Goal: Information Seeking & Learning: Check status

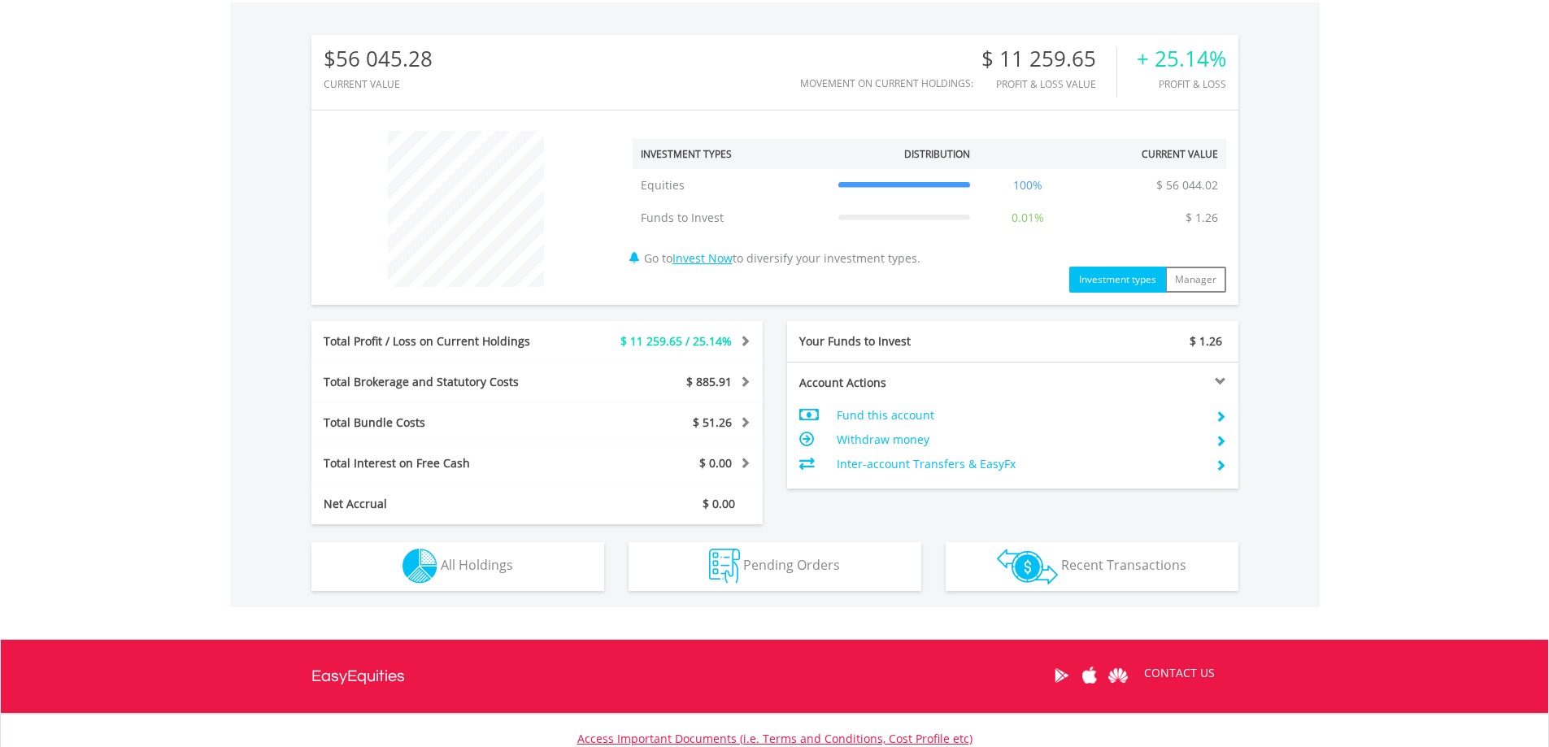
scroll to position [628, 0]
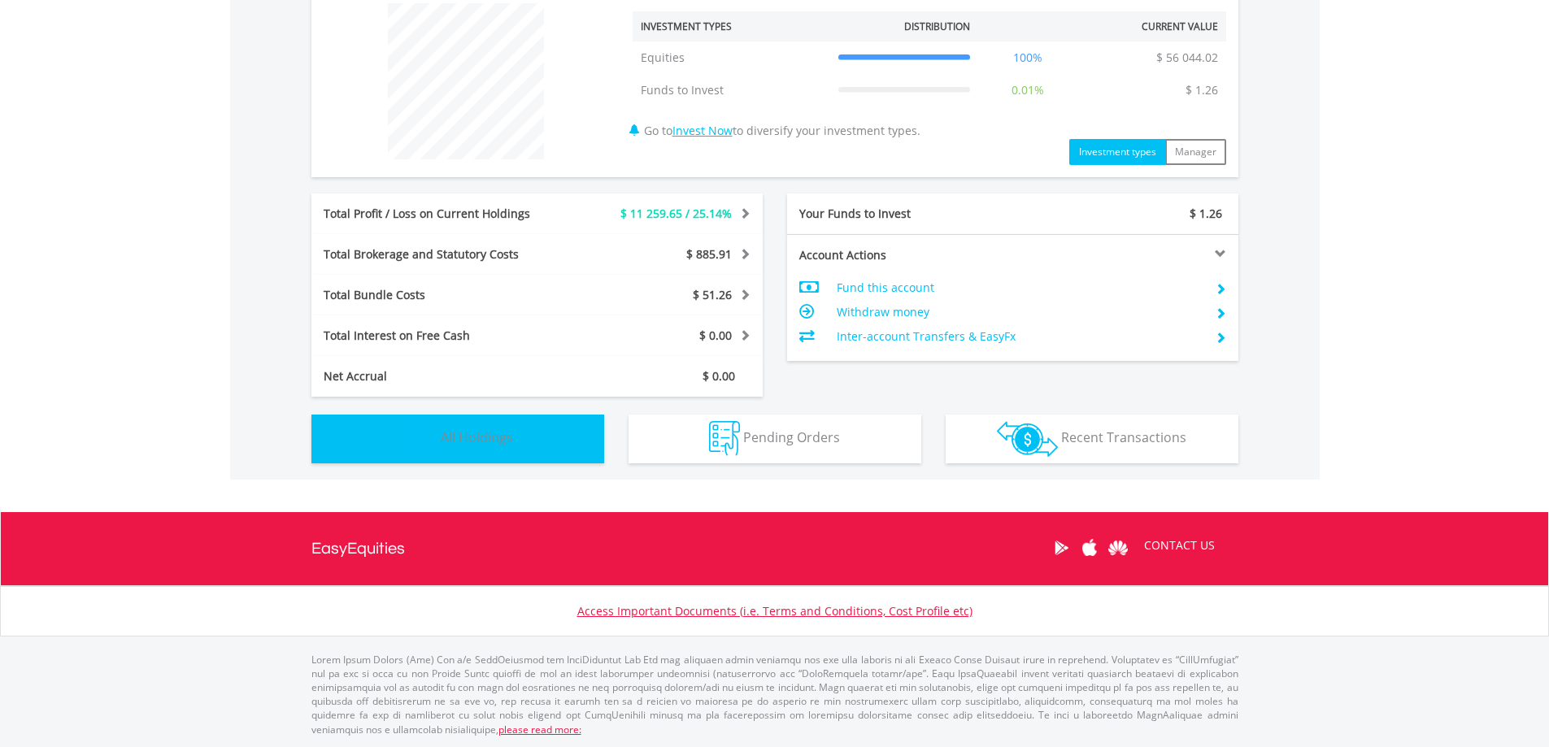
click at [472, 432] on span "All Holdings" at bounding box center [477, 437] width 72 height 18
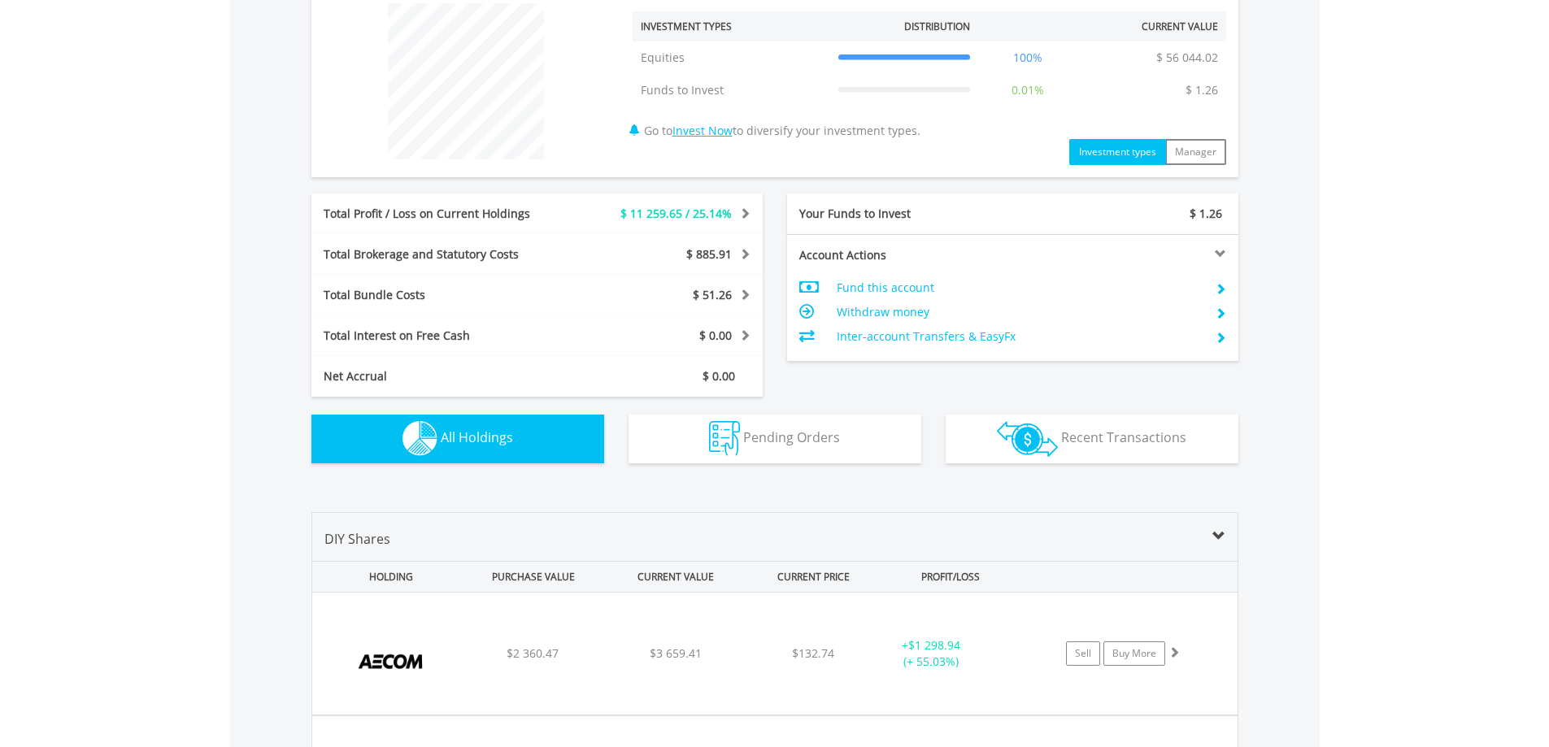
scroll to position [1141, 0]
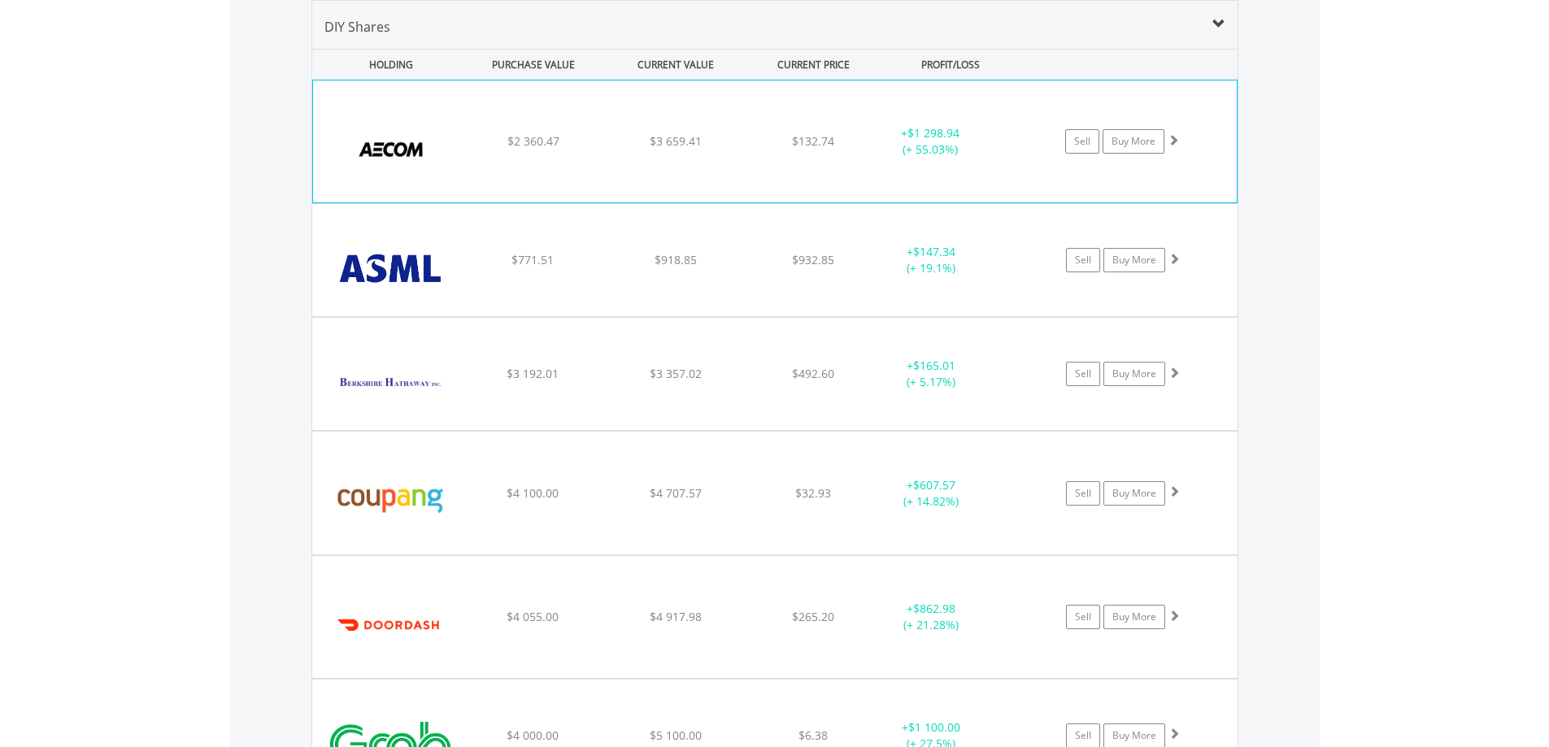
click at [755, 126] on div "﻿ AECOM $2 360.47 $3 659.41 $132.74 + $1 298.94 (+ 55.03%) Sell Buy More" at bounding box center [775, 141] width 924 height 122
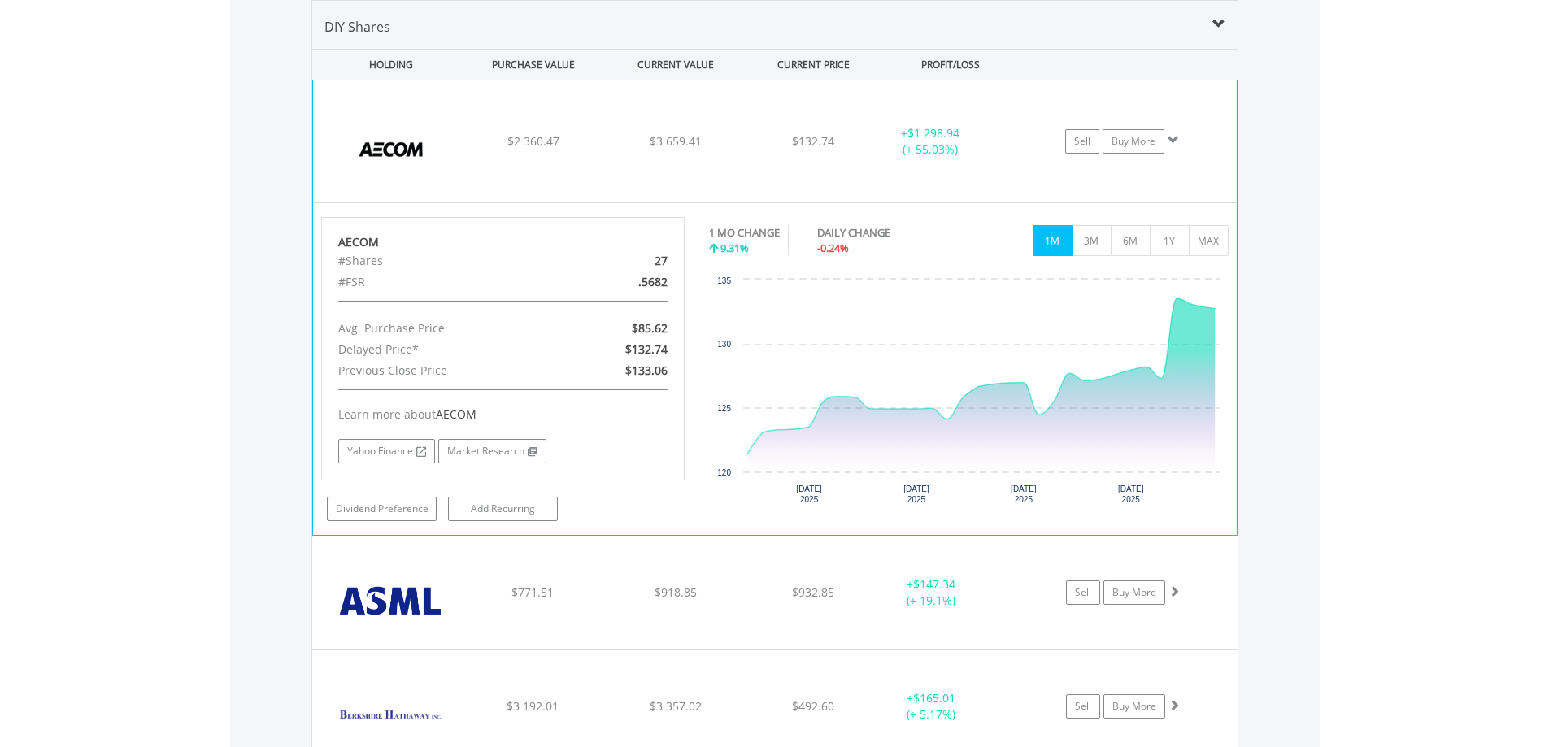
click at [754, 126] on div "﻿ AECOM $2 360.47 $3 659.41 $132.74 + $1 298.94 (+ 55.03%) Sell Buy More" at bounding box center [775, 141] width 924 height 122
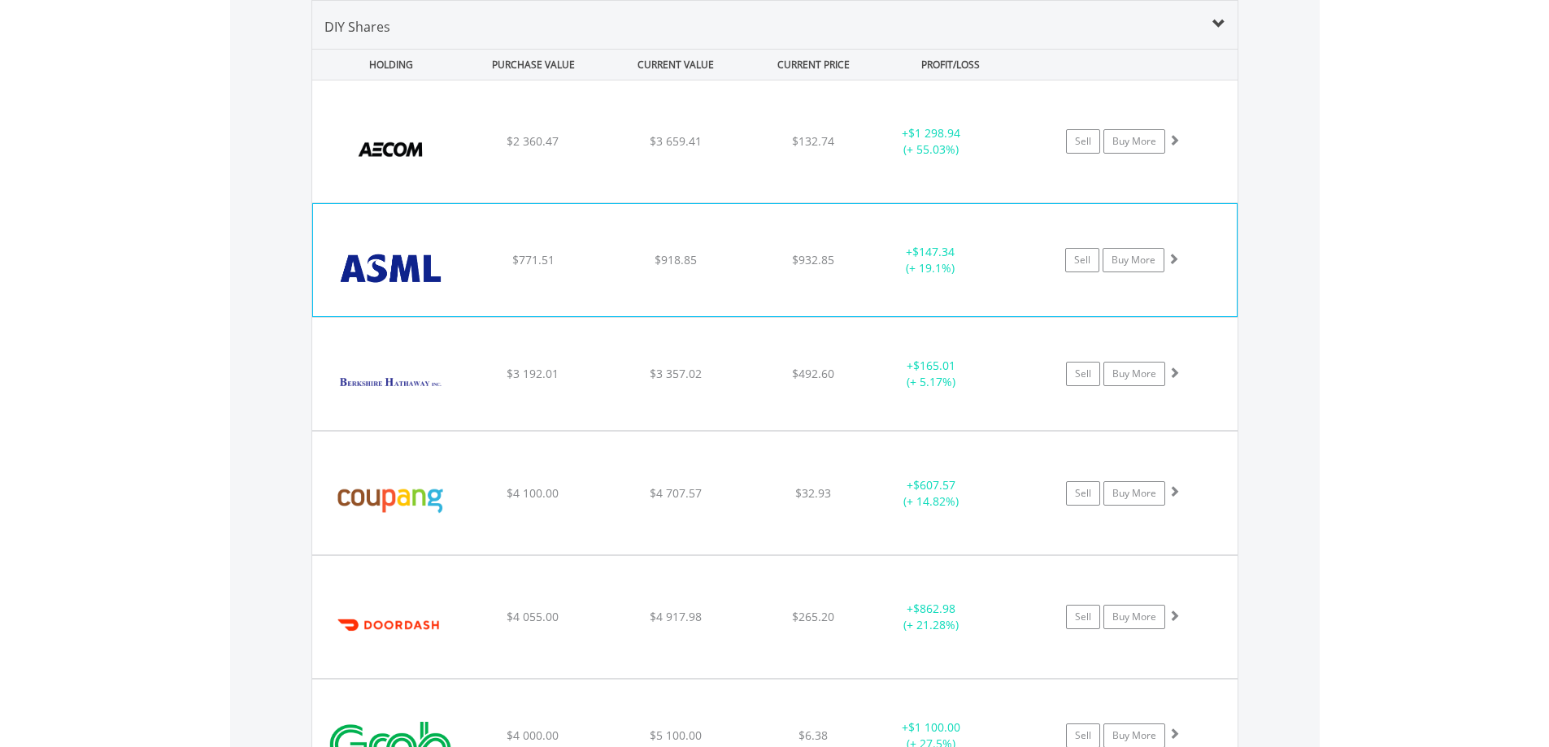
click at [711, 256] on div "$918.85" at bounding box center [675, 260] width 138 height 16
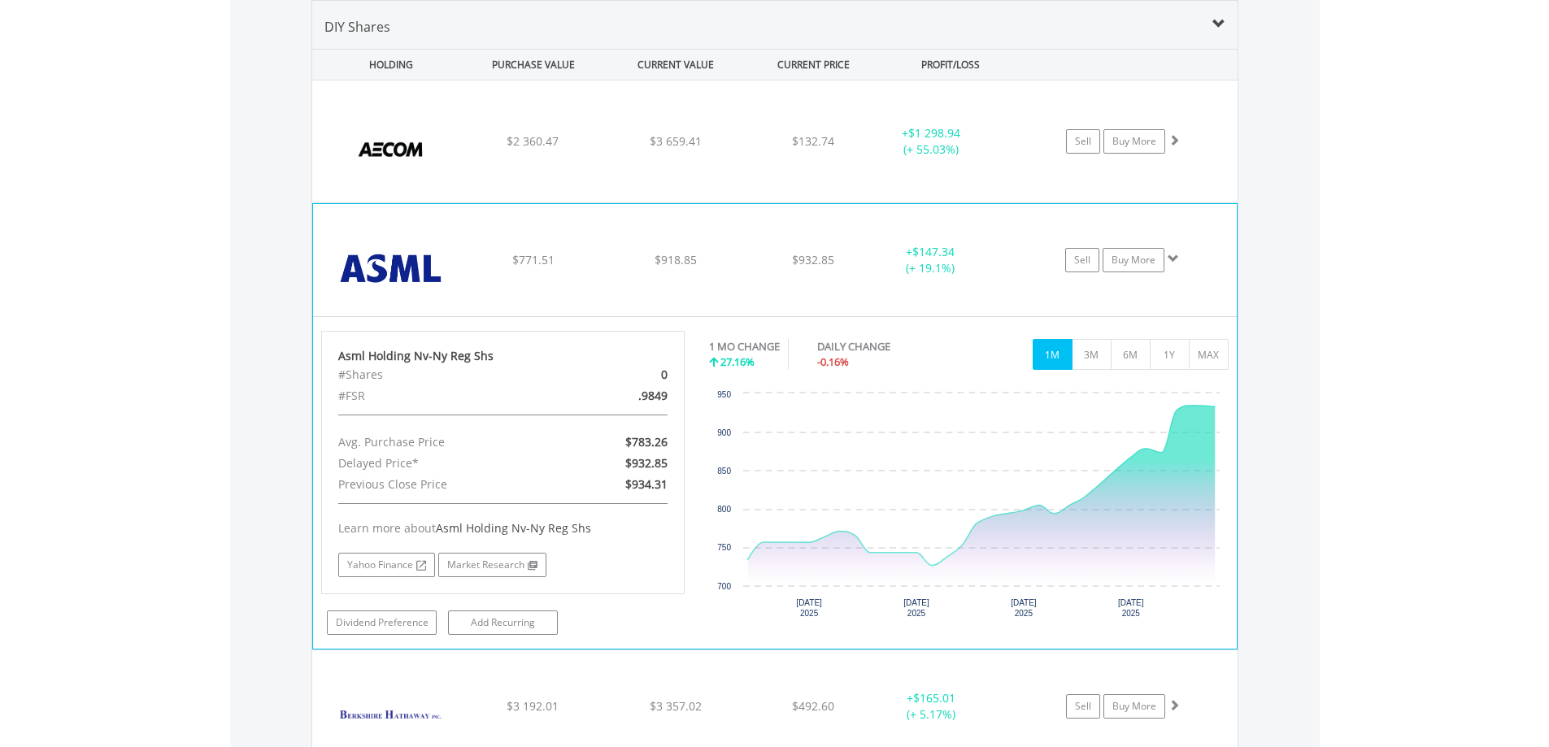
click at [711, 256] on div "$918.85" at bounding box center [675, 260] width 138 height 16
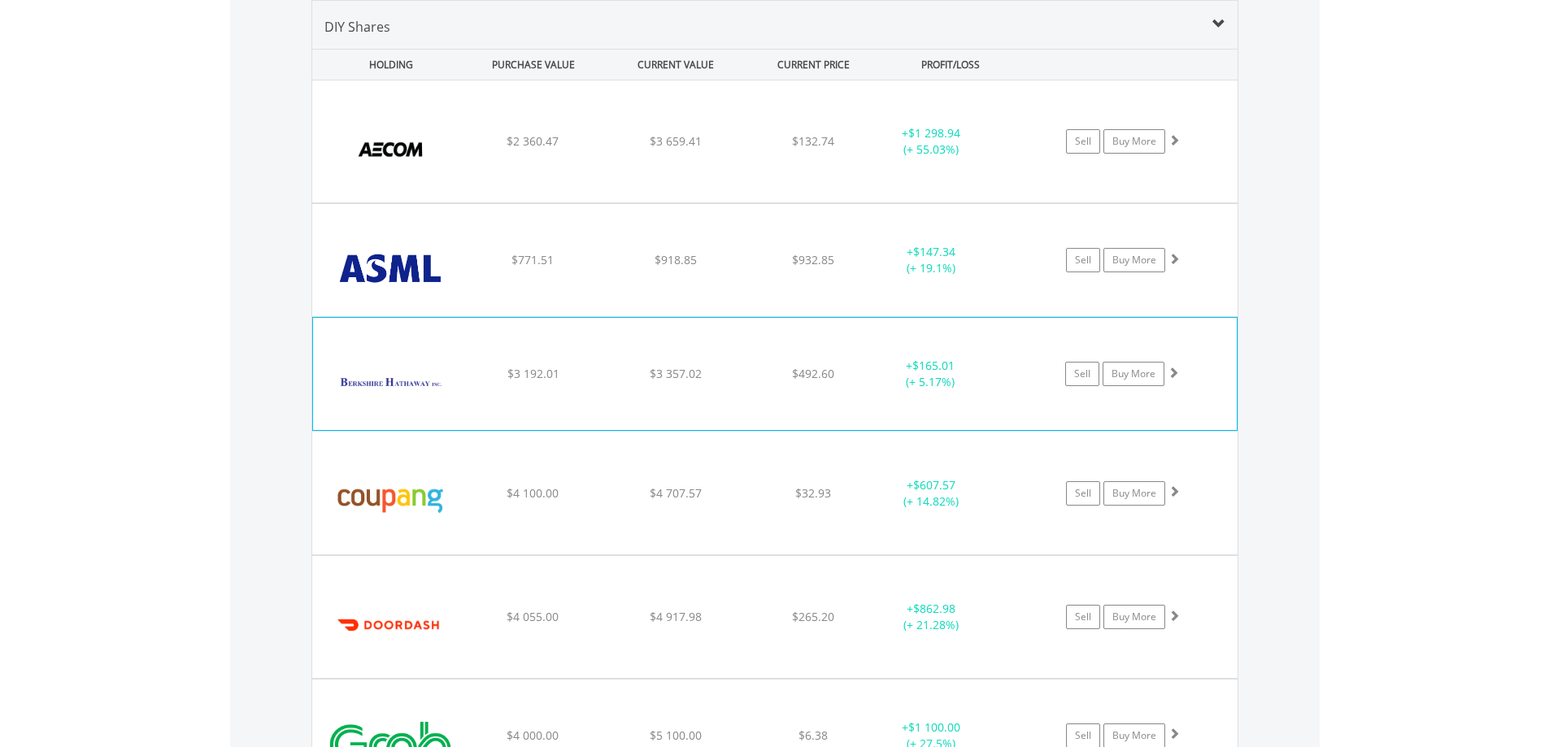
click at [736, 376] on div "$3 357.02" at bounding box center [675, 374] width 138 height 16
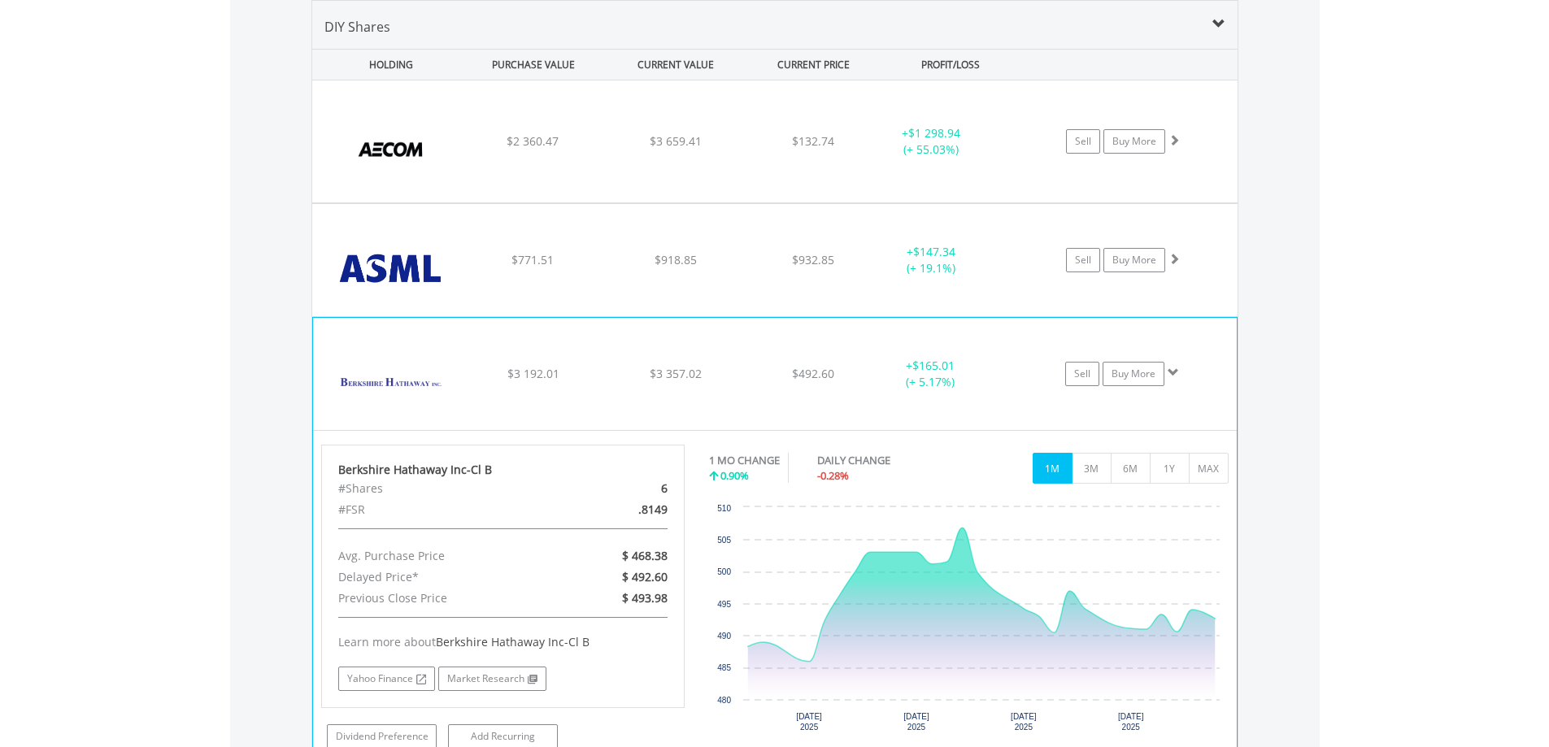
click at [736, 369] on div "$3 357.02" at bounding box center [675, 374] width 138 height 16
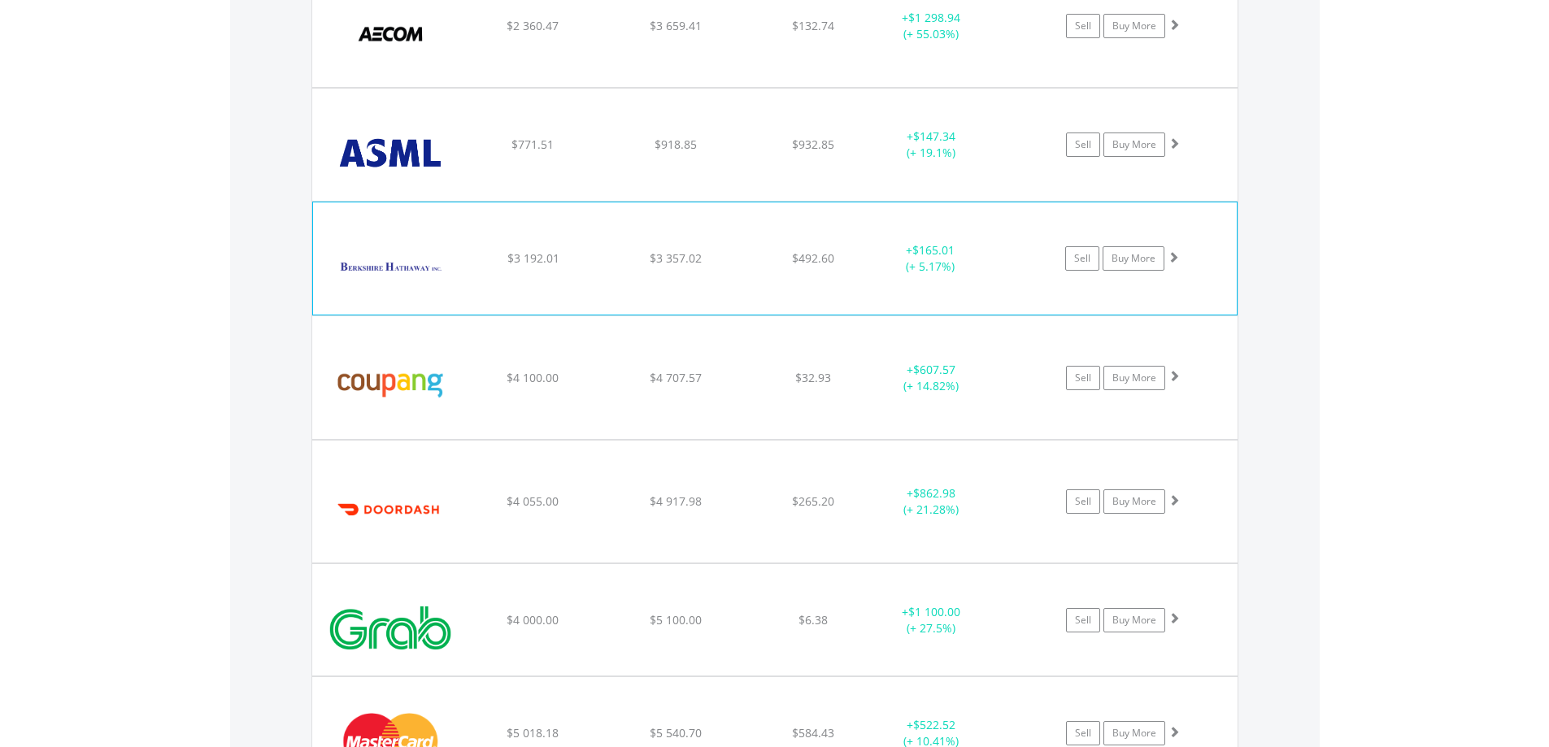
scroll to position [1303, 0]
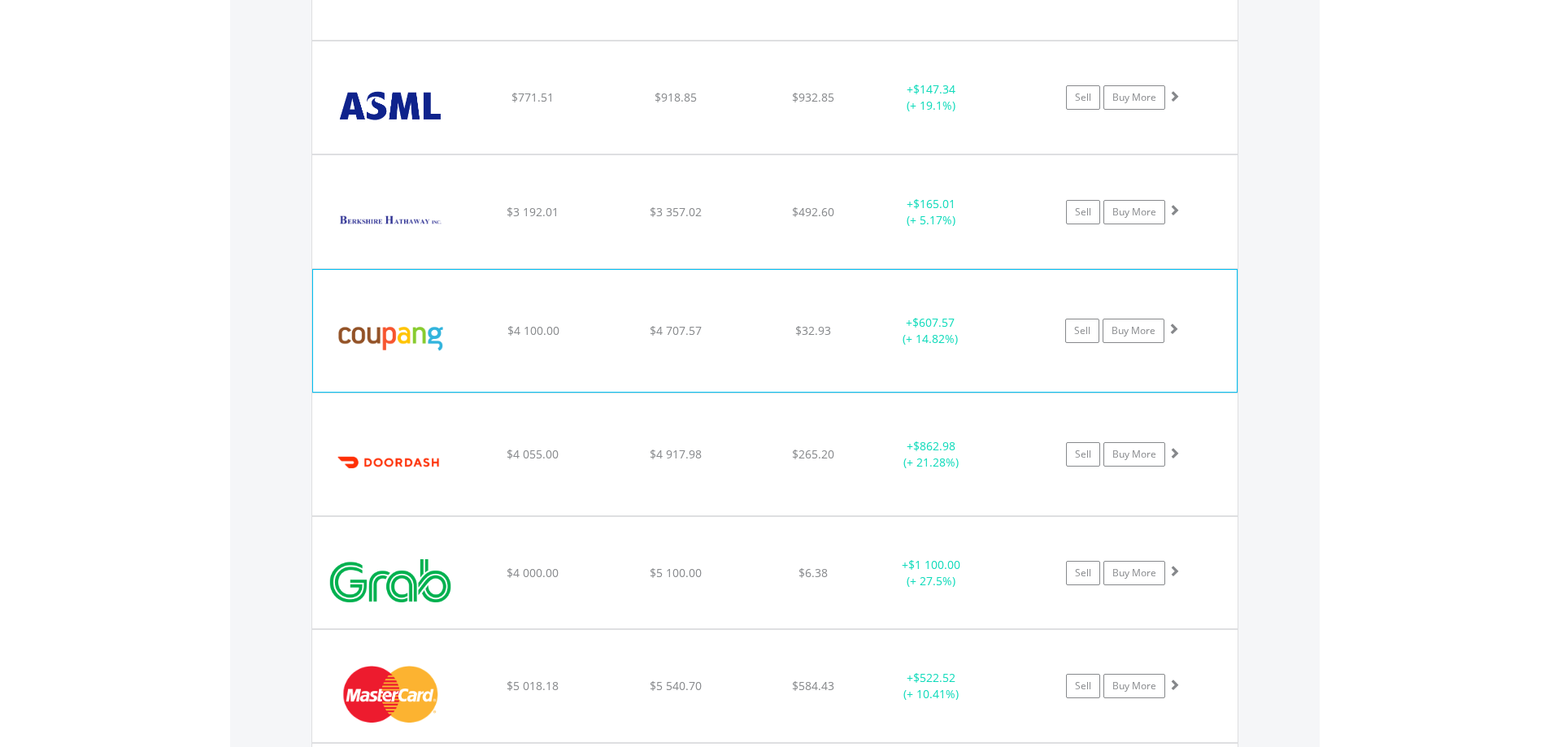
click at [742, 345] on div "﻿ Coupang Inc $4 100.00 $4 707.57 $32.93 + $607.57 (+ 14.82%) Sell Buy More" at bounding box center [775, 331] width 924 height 122
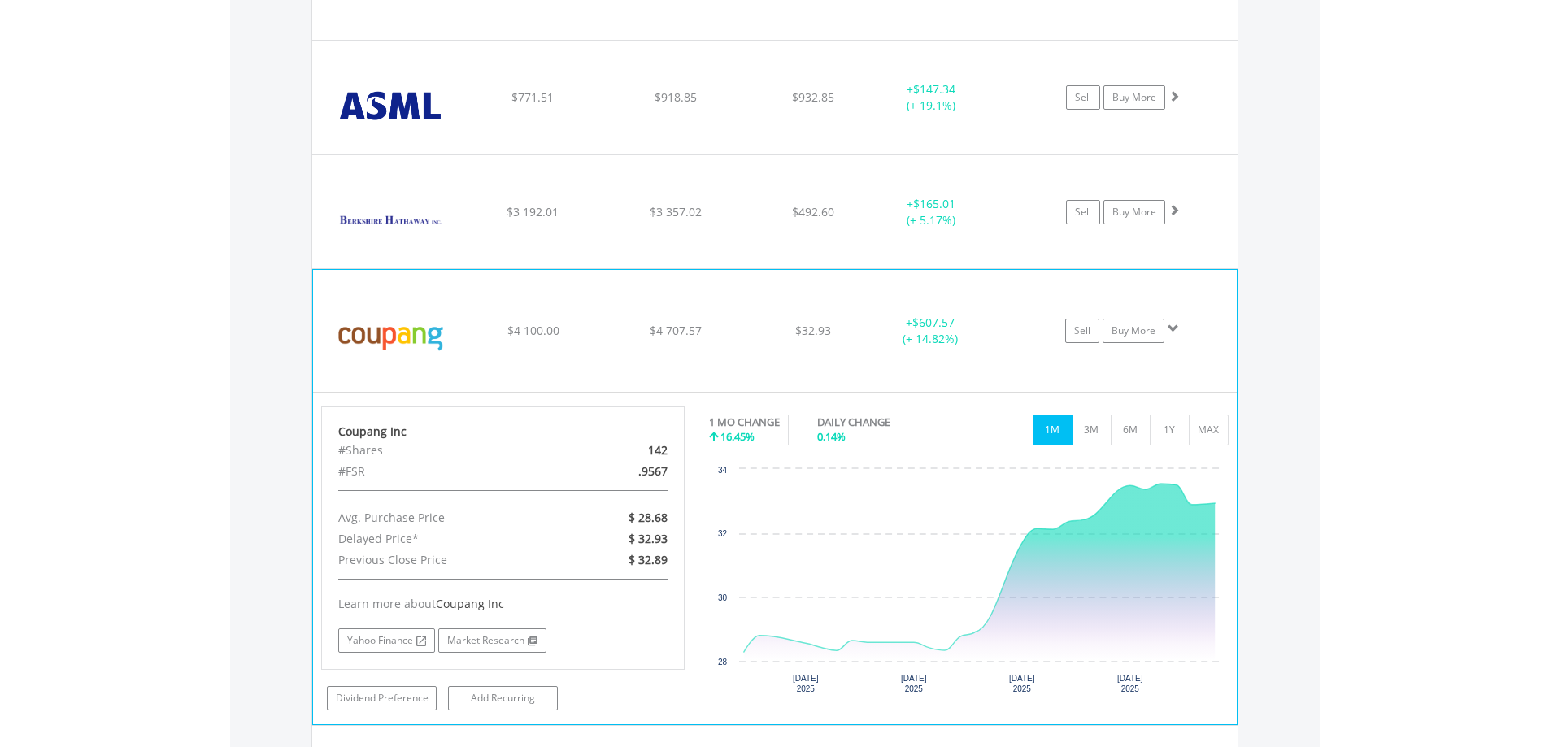
click at [742, 345] on div "﻿ Coupang Inc $4 100.00 $4 707.57 $32.93 + $607.57 (+ 14.82%) Sell Buy More" at bounding box center [775, 331] width 924 height 122
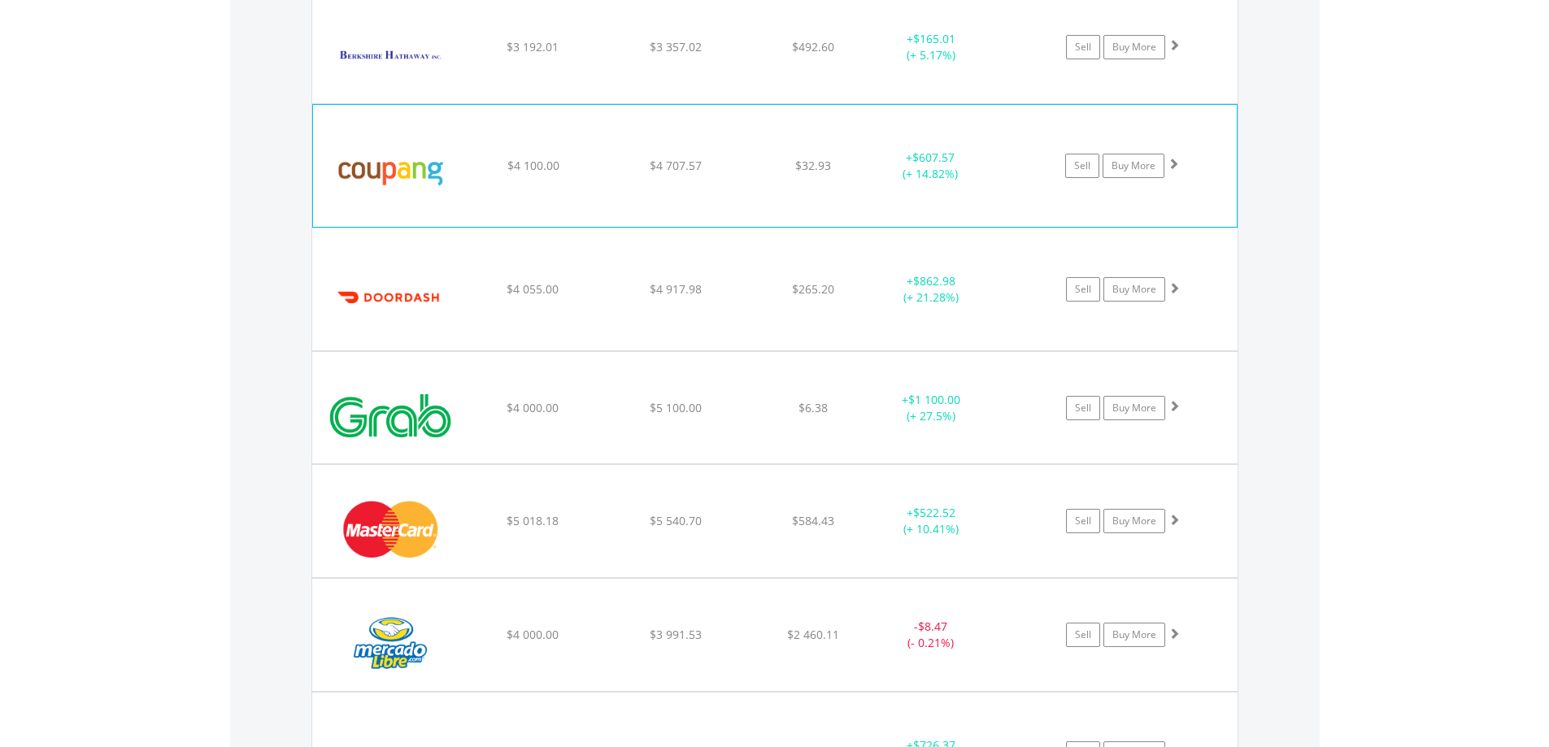
scroll to position [1547, 0]
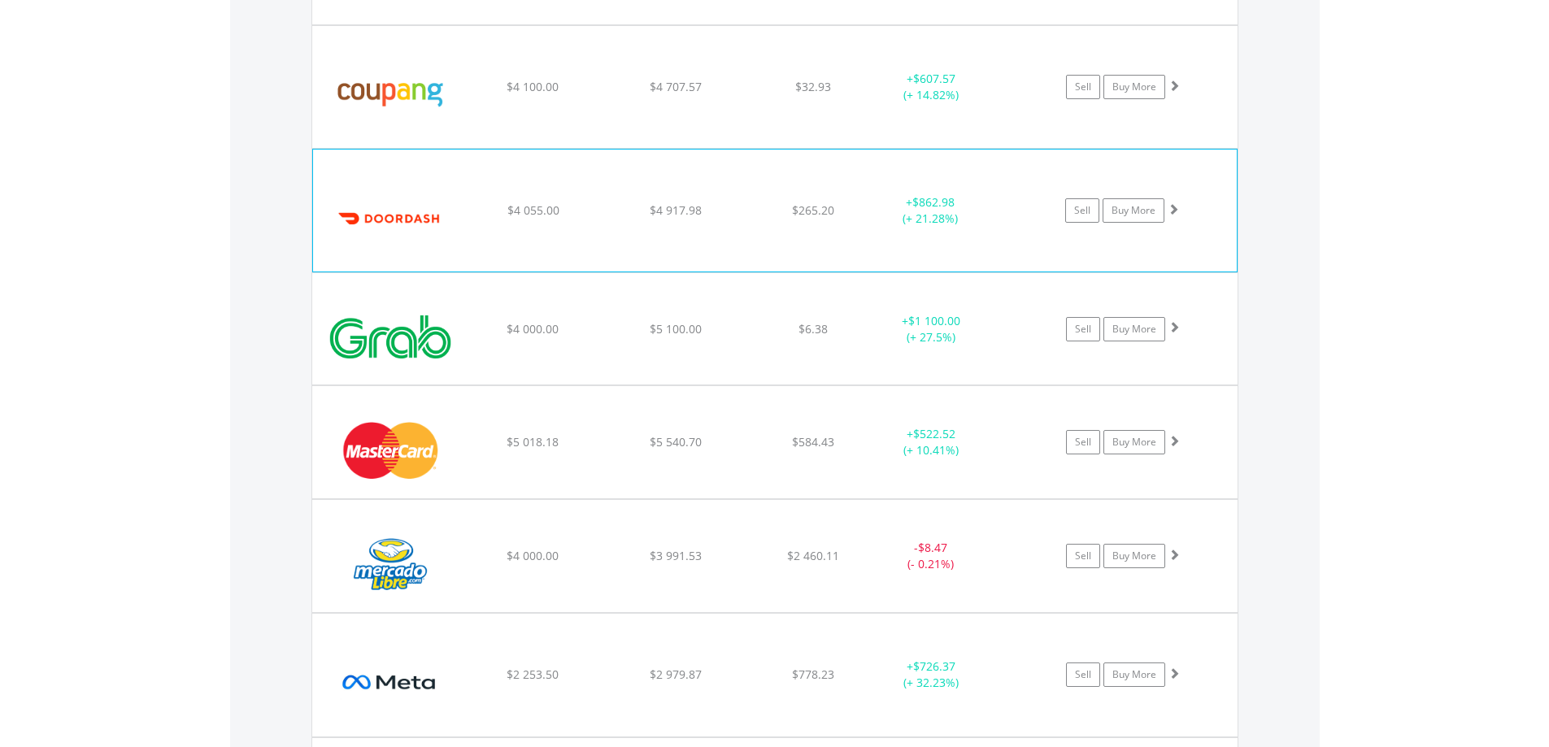
click at [745, 202] on div "﻿ DoorDash Inc $4 055.00 $4 917.98 $265.20 + $862.98 (+ 21.28%) Sell Buy More" at bounding box center [775, 211] width 924 height 122
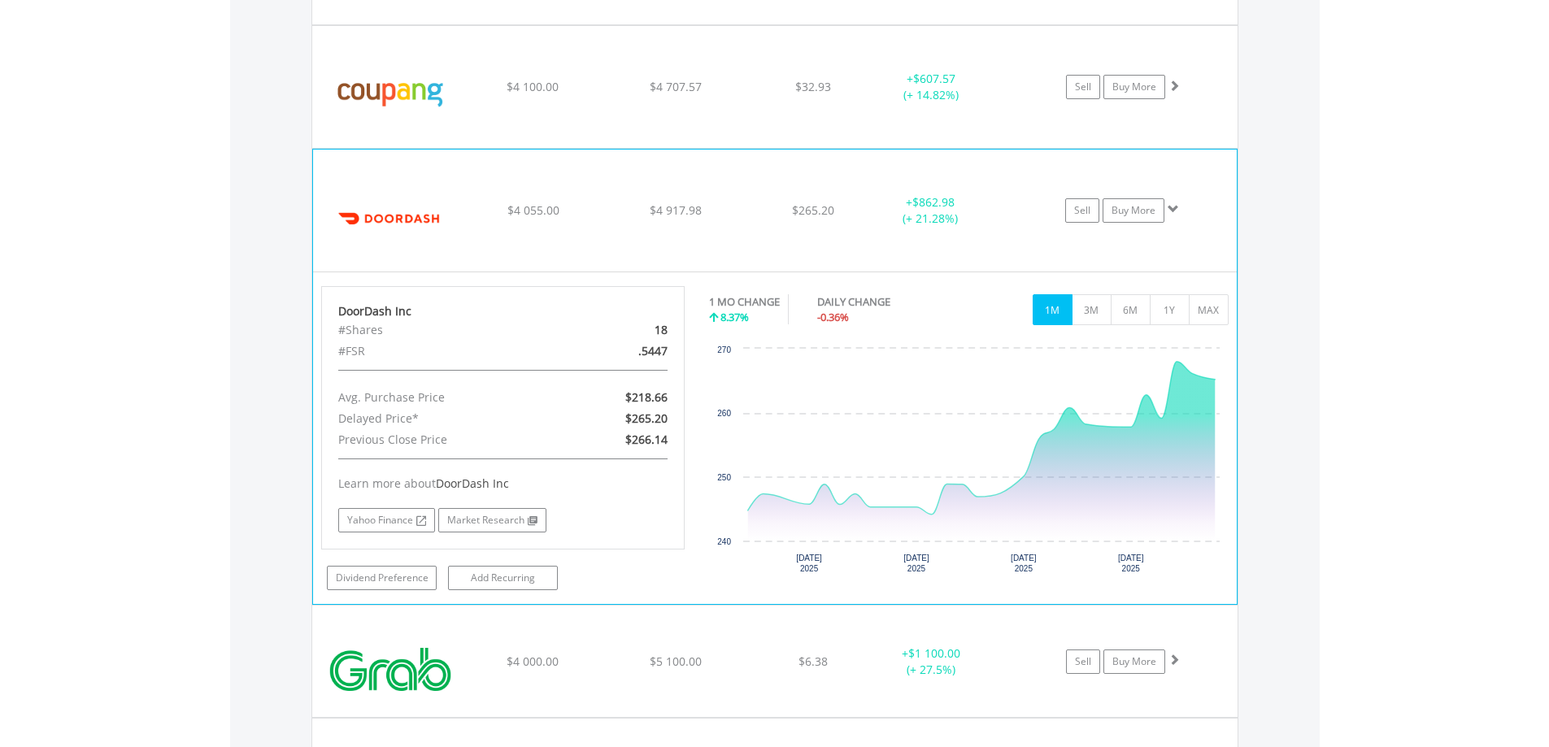
click at [745, 202] on div "﻿ DoorDash Inc $4 055.00 $4 917.98 $265.20 + $862.98 (+ 21.28%) Sell Buy More" at bounding box center [775, 211] width 924 height 122
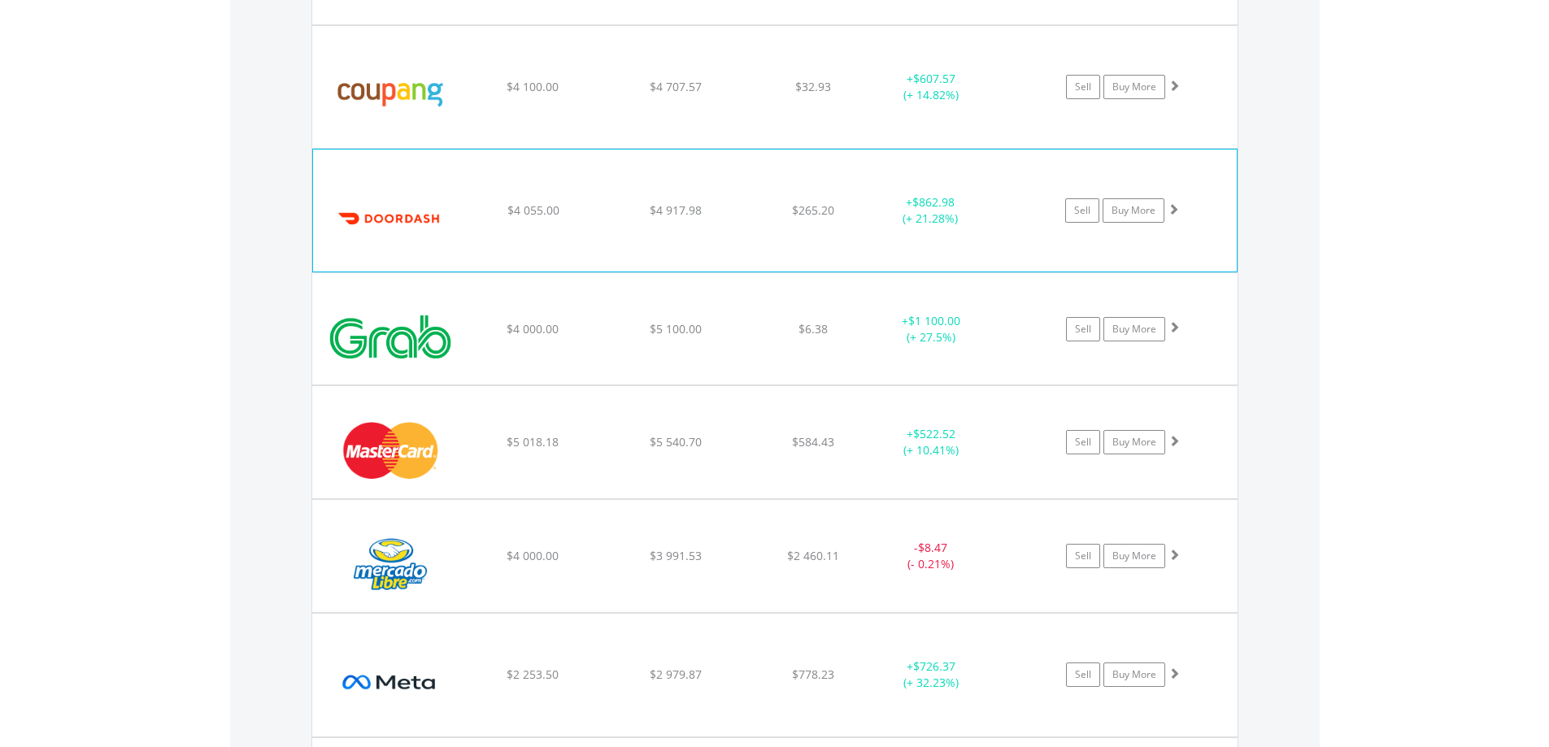
scroll to position [1710, 0]
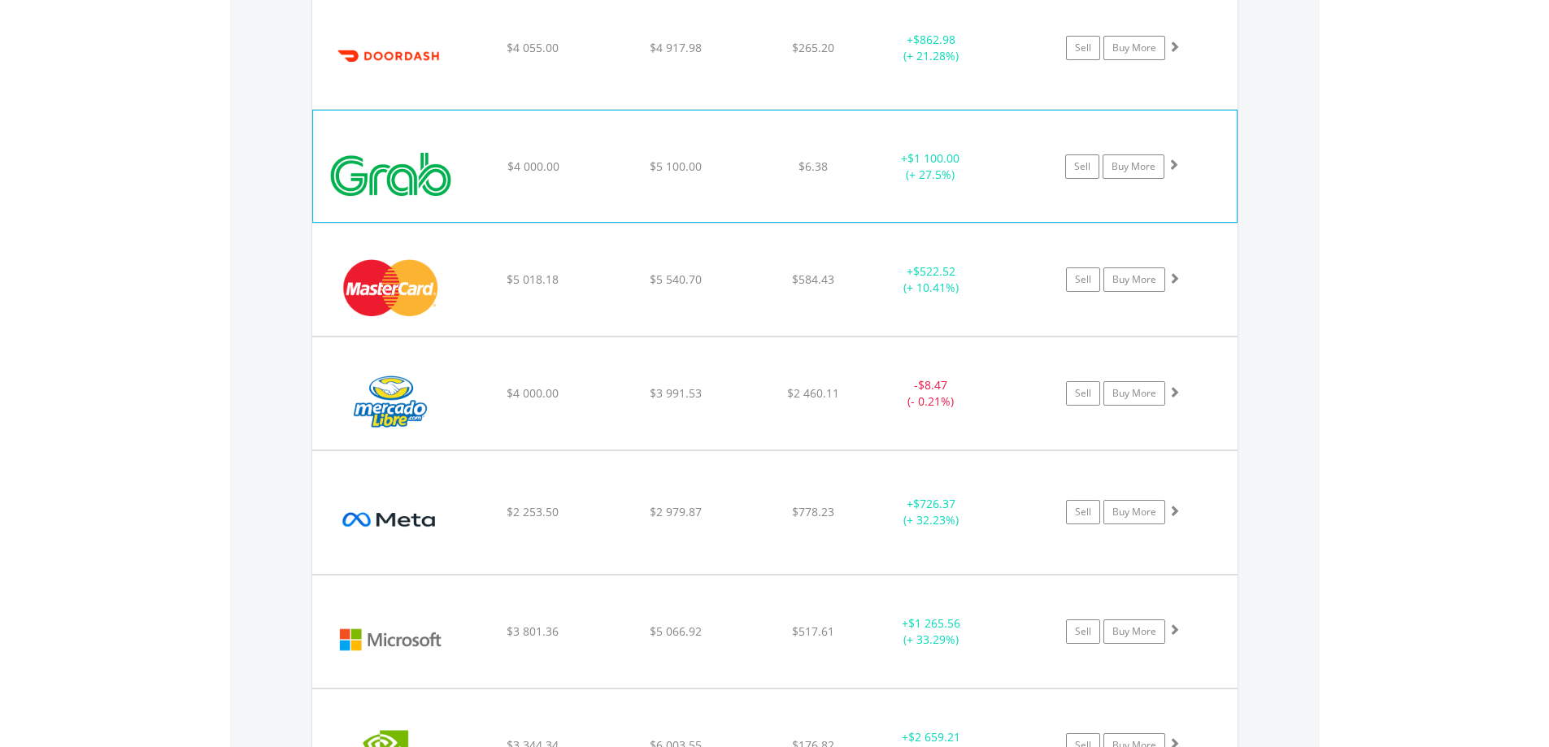
click at [741, 180] on div "﻿ Grab Holdings Ltd $4 000.00 $5 100.00 $6.38 + $1 100.00 (+ 27.5%) Sell Buy Mo…" at bounding box center [775, 166] width 924 height 111
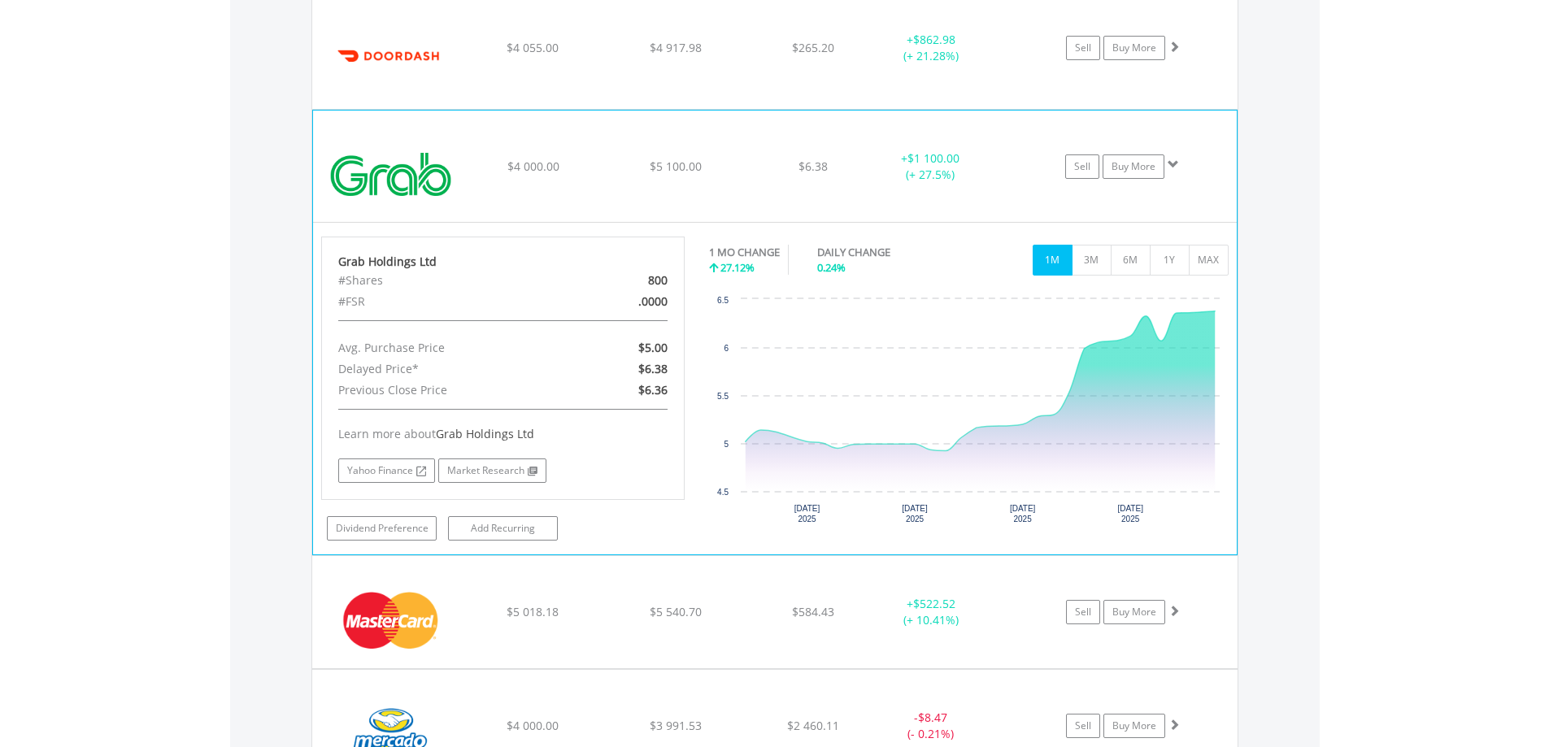
click at [741, 180] on div "﻿ Grab Holdings Ltd $4 000.00 $5 100.00 $6.38 + $1 100.00 (+ 27.5%) Sell Buy Mo…" at bounding box center [775, 166] width 924 height 111
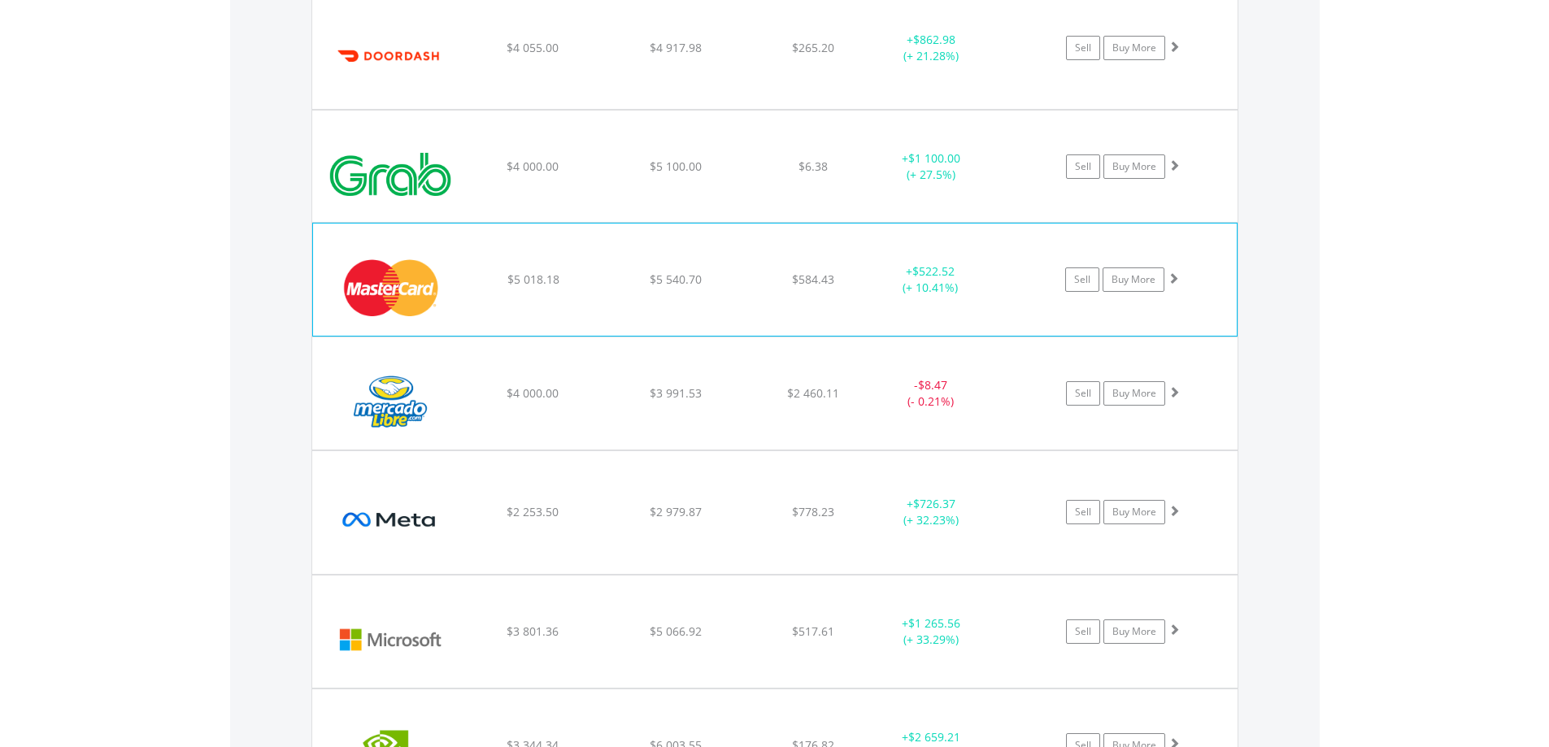
click at [746, 288] on div "﻿ Mastercard Inc - A $5 018.18 $5 540.70 $584.43 + $522.52 (+ 10.41%) Sell Buy …" at bounding box center [775, 280] width 924 height 112
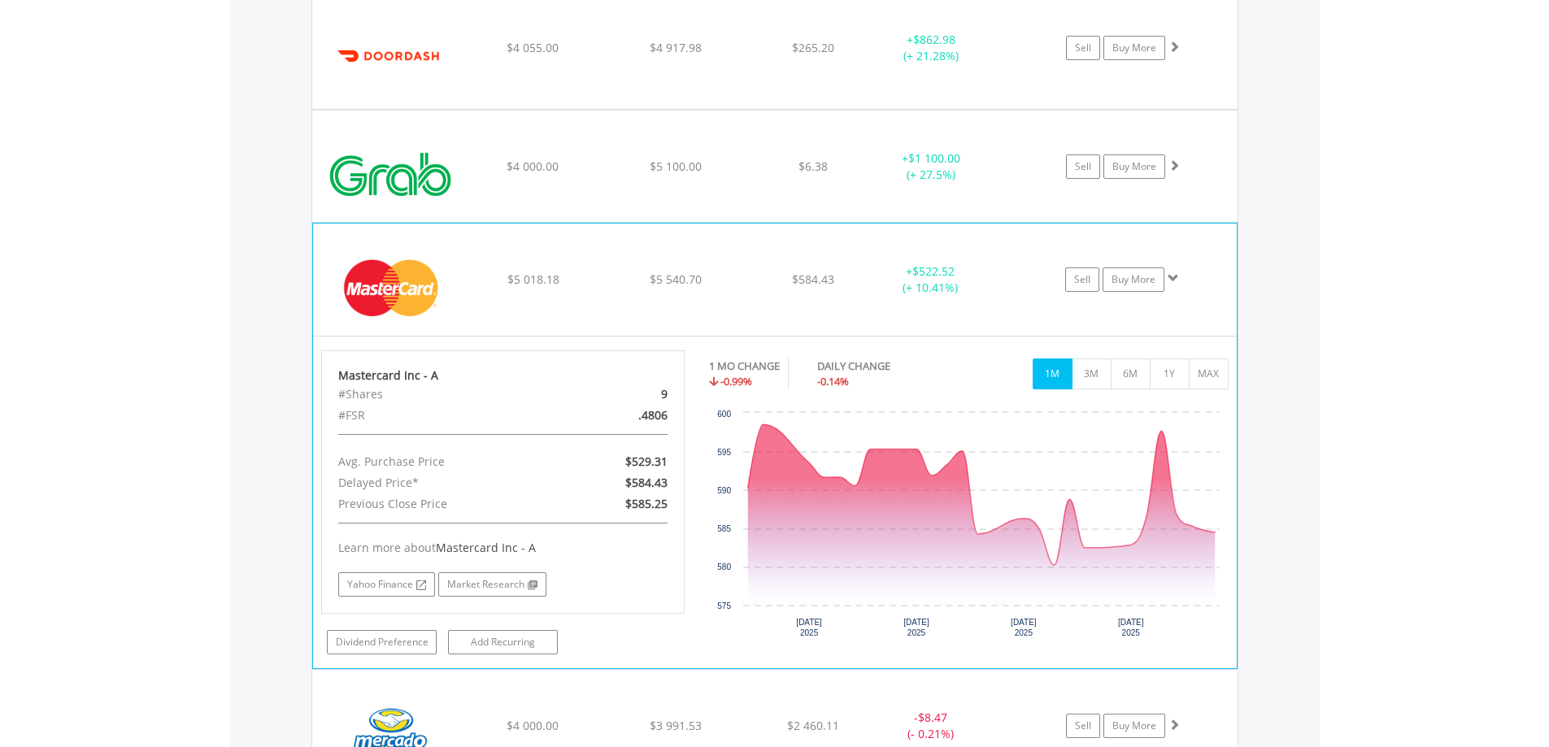
click at [746, 288] on div "﻿ Mastercard Inc - A $5 018.18 $5 540.70 $584.43 + $522.52 (+ 10.41%) Sell Buy …" at bounding box center [775, 280] width 924 height 112
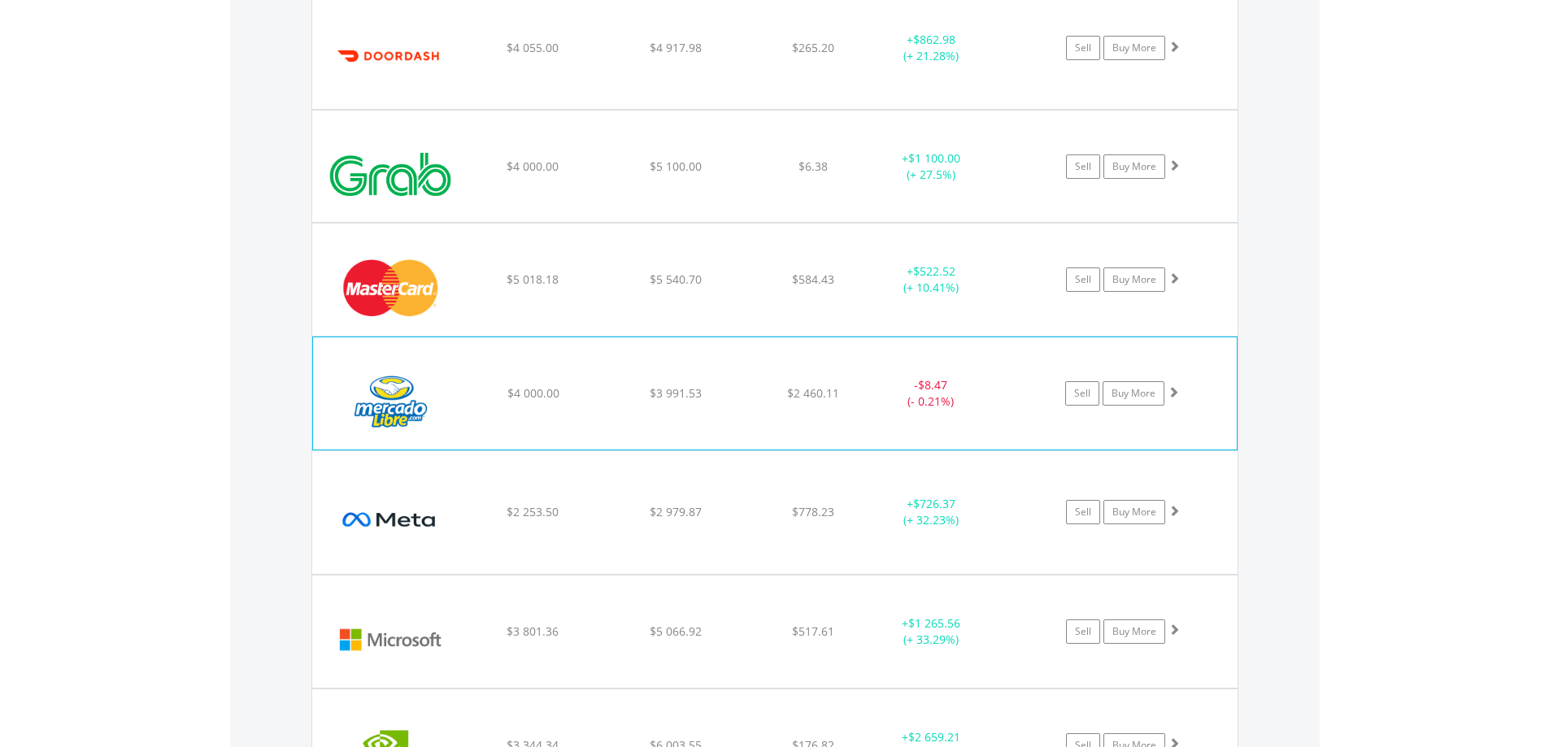
click at [760, 387] on div "$2 460.11" at bounding box center [813, 393] width 129 height 16
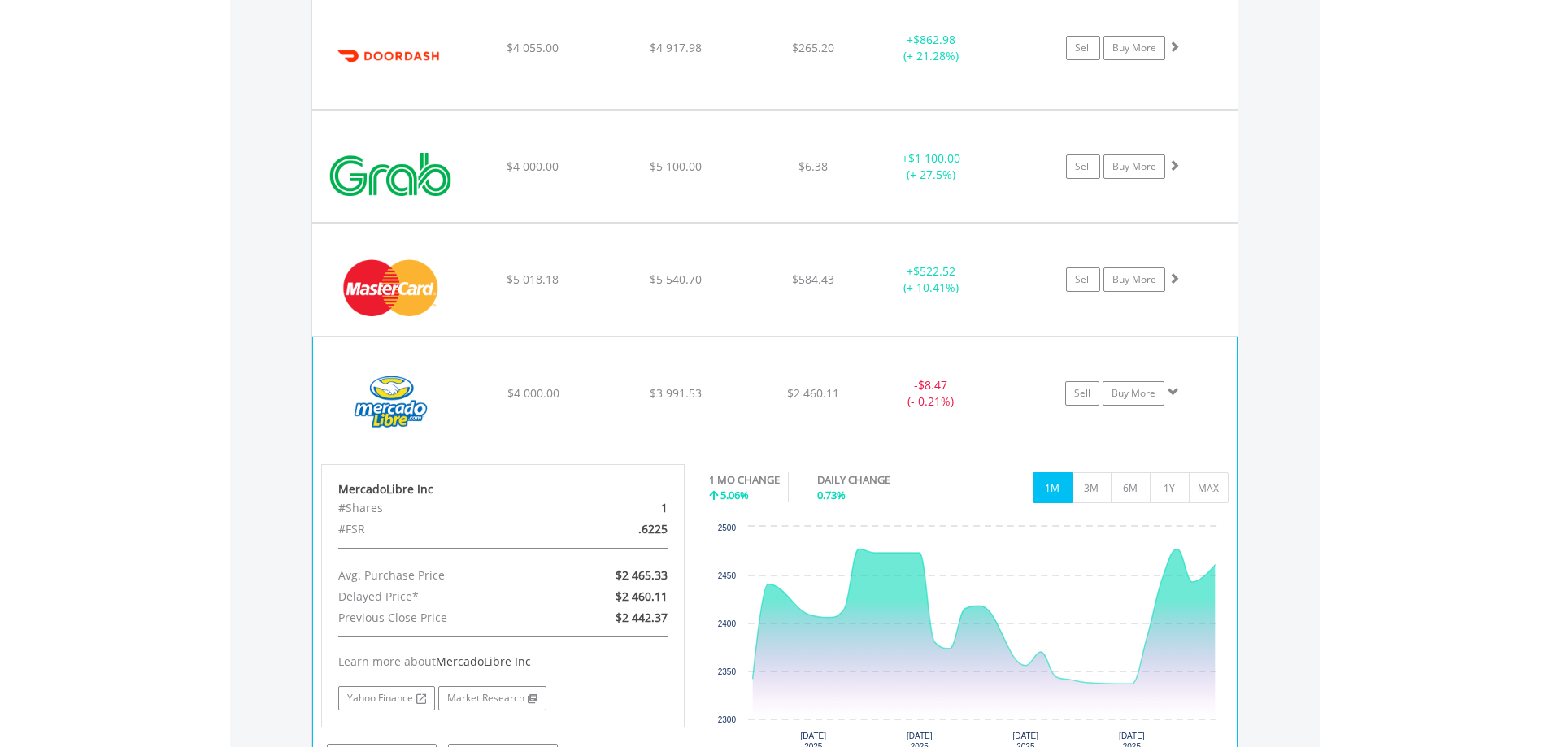
click at [740, 385] on div "﻿ MercadoLibre Inc $4 000.00 $3 991.53 $2 460.11 - $8.47 (- 0.21%) Sell Buy More" at bounding box center [775, 393] width 924 height 112
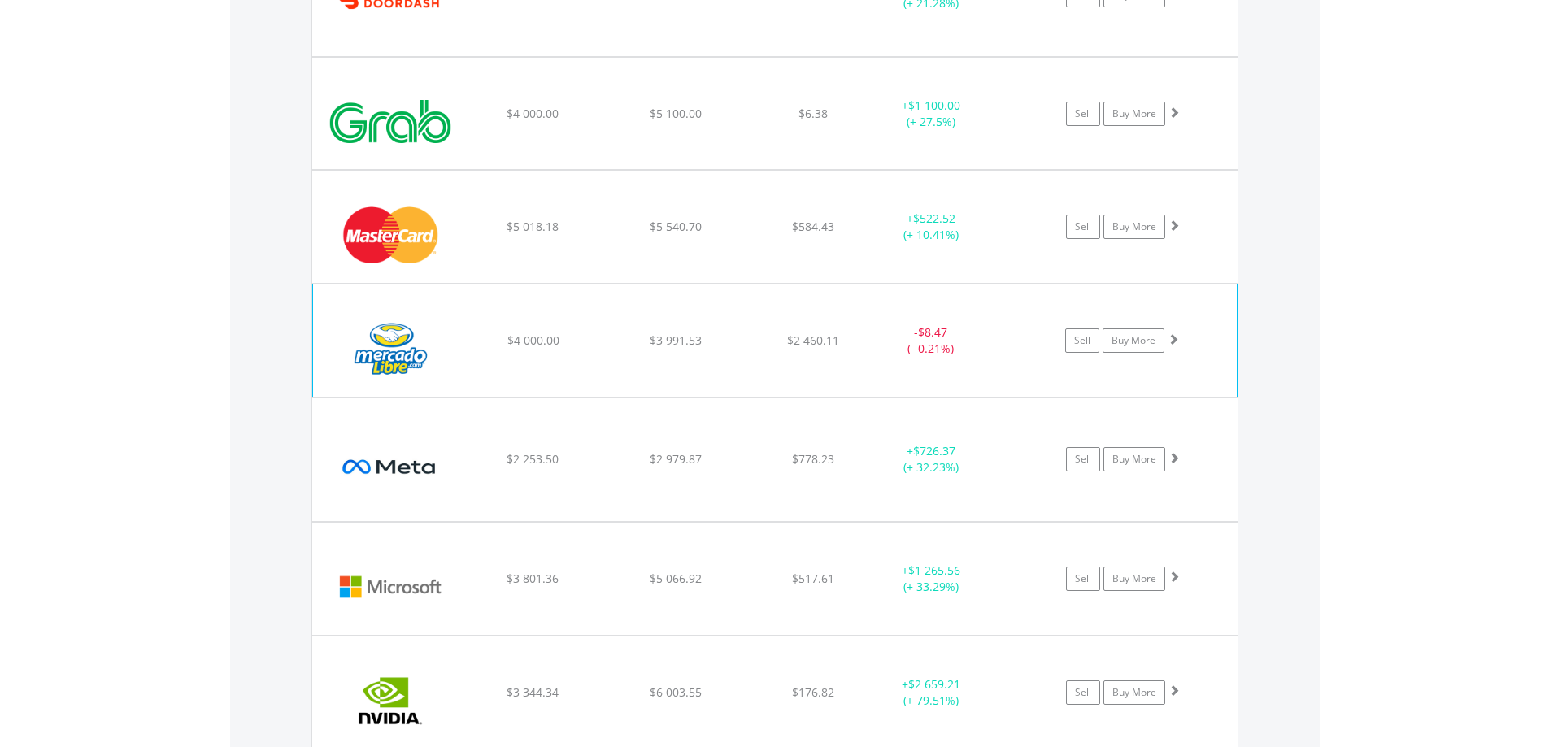
scroll to position [1791, 0]
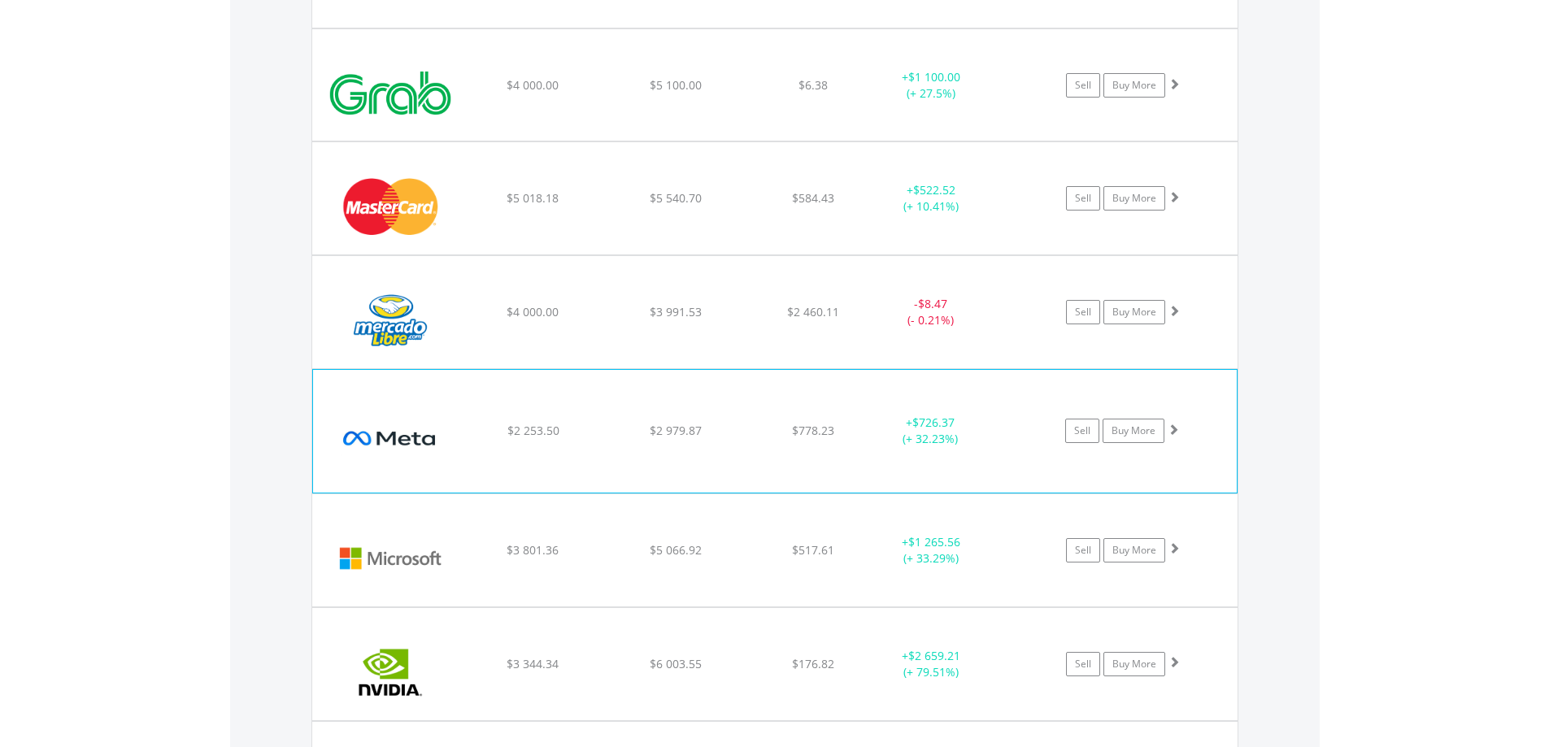
click at [742, 411] on div "﻿ Meta Platforms Inc-A $2 253.50 $2 979.87 $778.23 + $726.37 (+ 32.23%) Sell Bu…" at bounding box center [775, 431] width 924 height 122
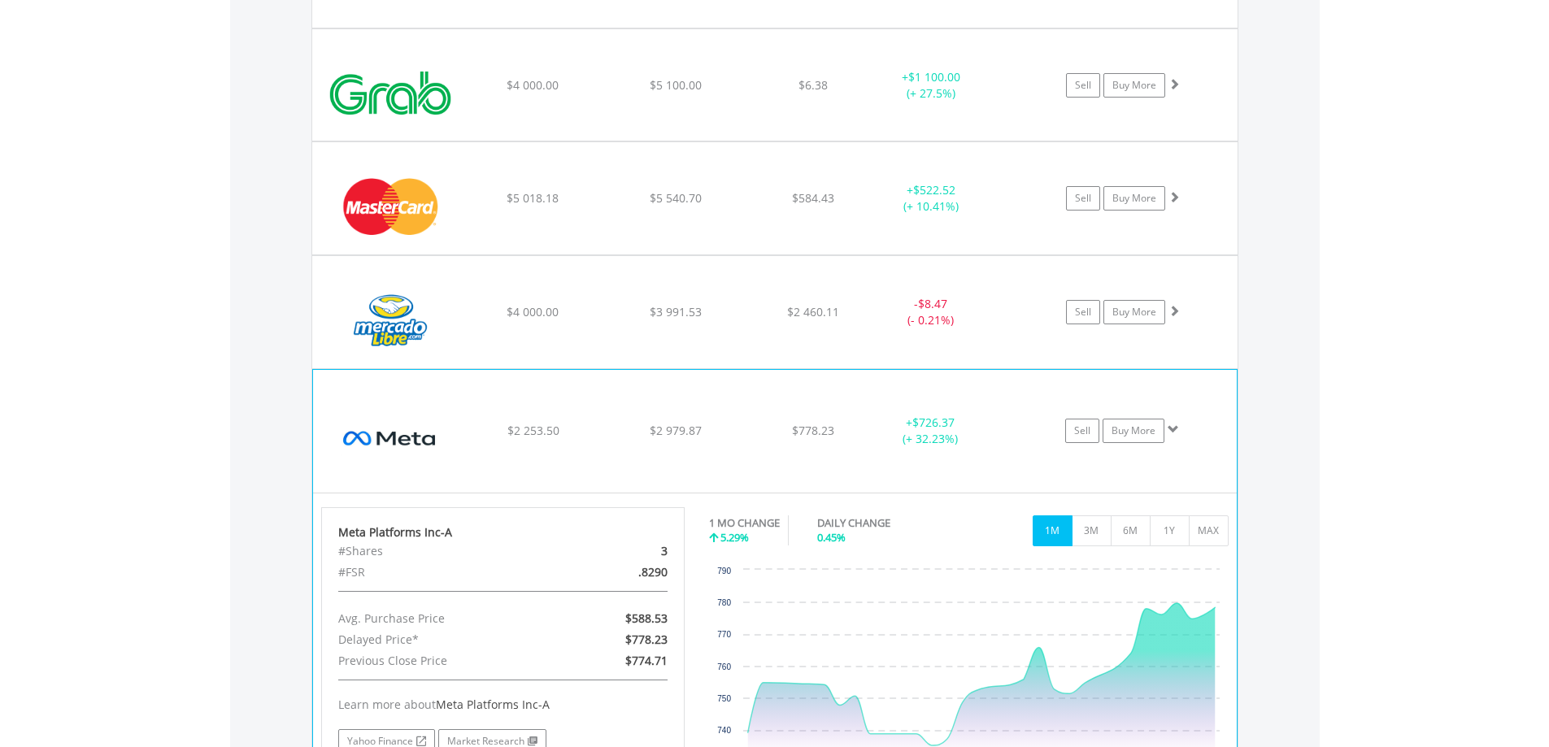
click at [742, 411] on div "﻿ Meta Platforms Inc-A $2 253.50 $2 979.87 $778.23 + $726.37 (+ 32.23%) Sell Bu…" at bounding box center [775, 431] width 924 height 122
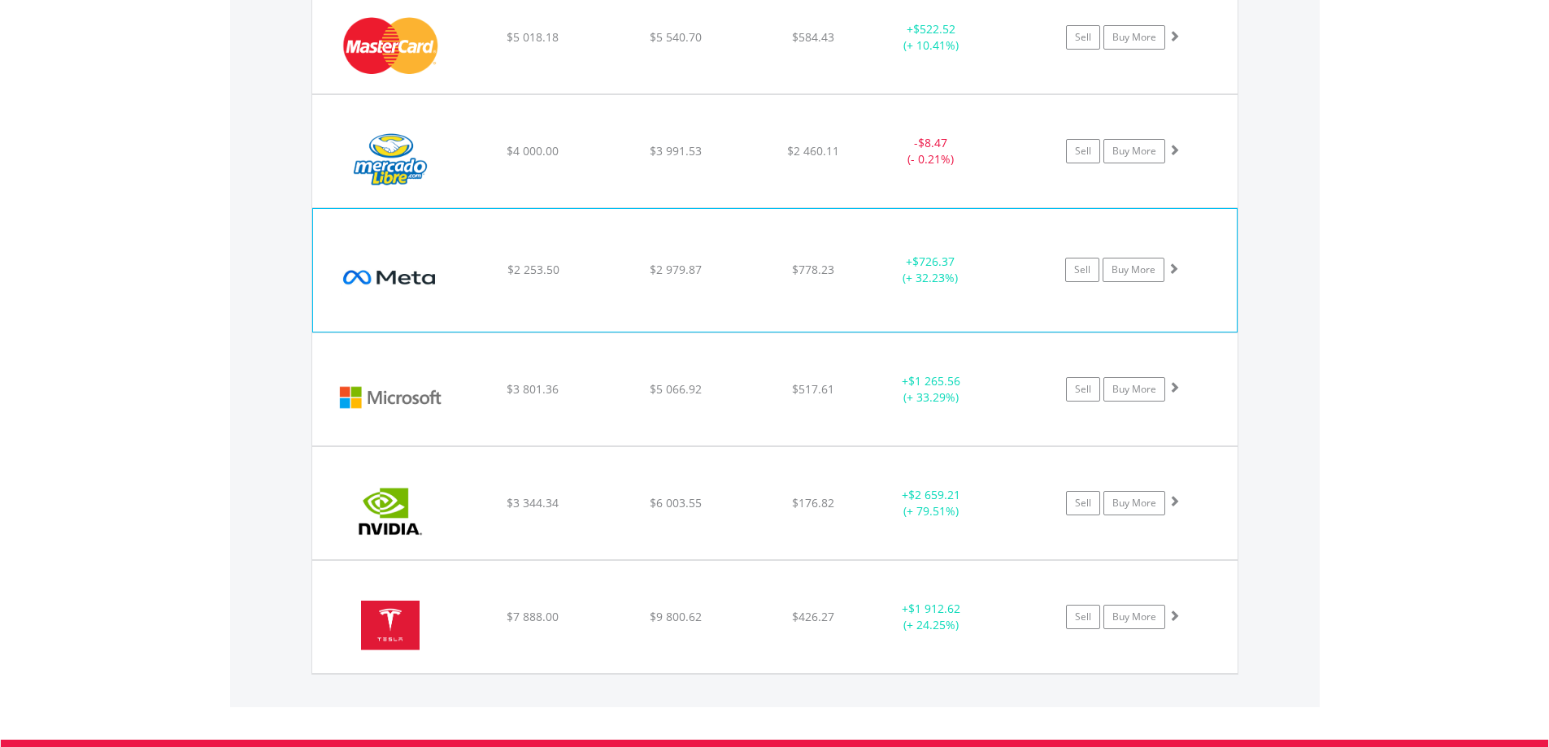
scroll to position [1954, 0]
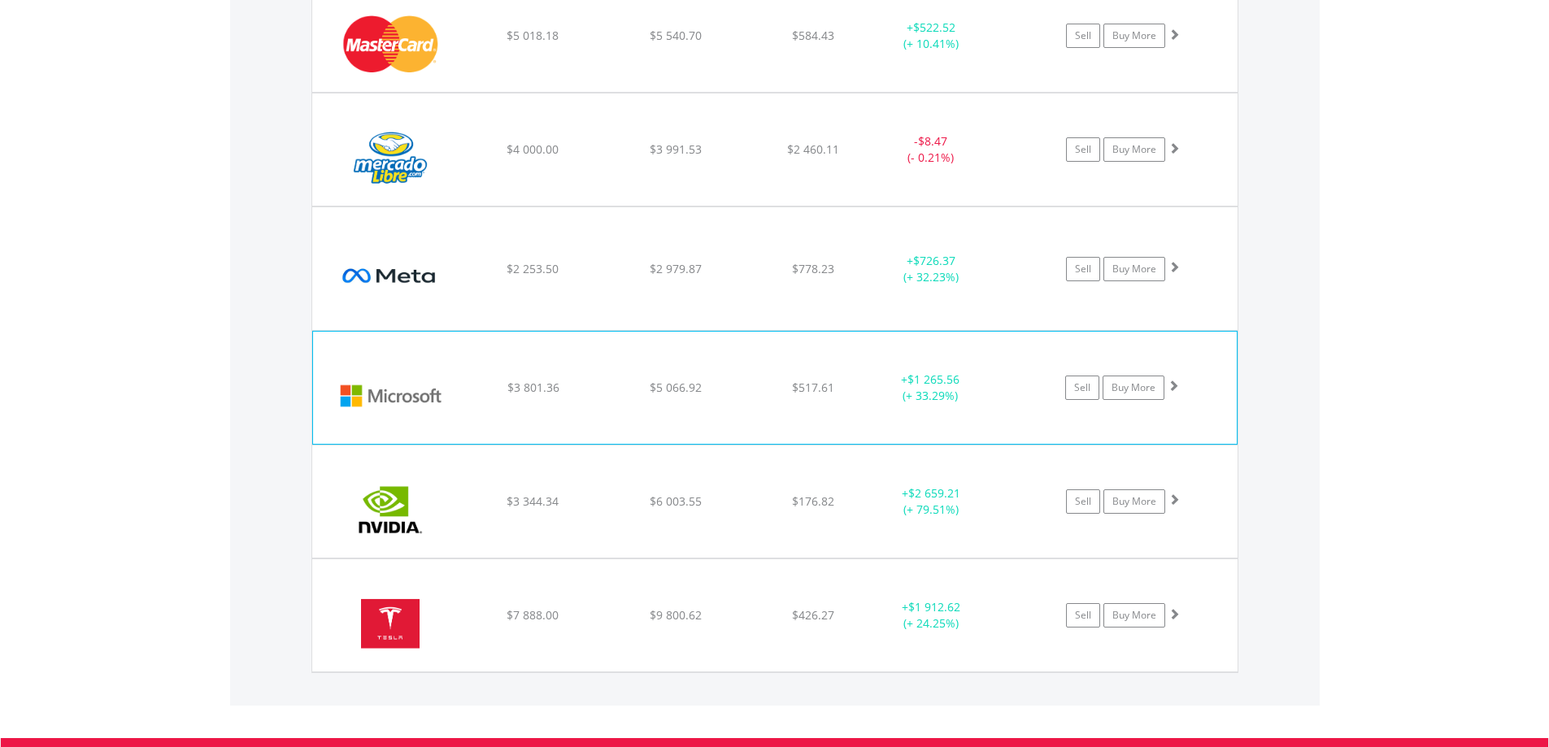
click at [744, 399] on div "﻿ Microsoft Corp $3 801.36 $5 066.92 $517.61 + $1 265.56 (+ 33.29%) Sell Buy Mo…" at bounding box center [775, 388] width 924 height 112
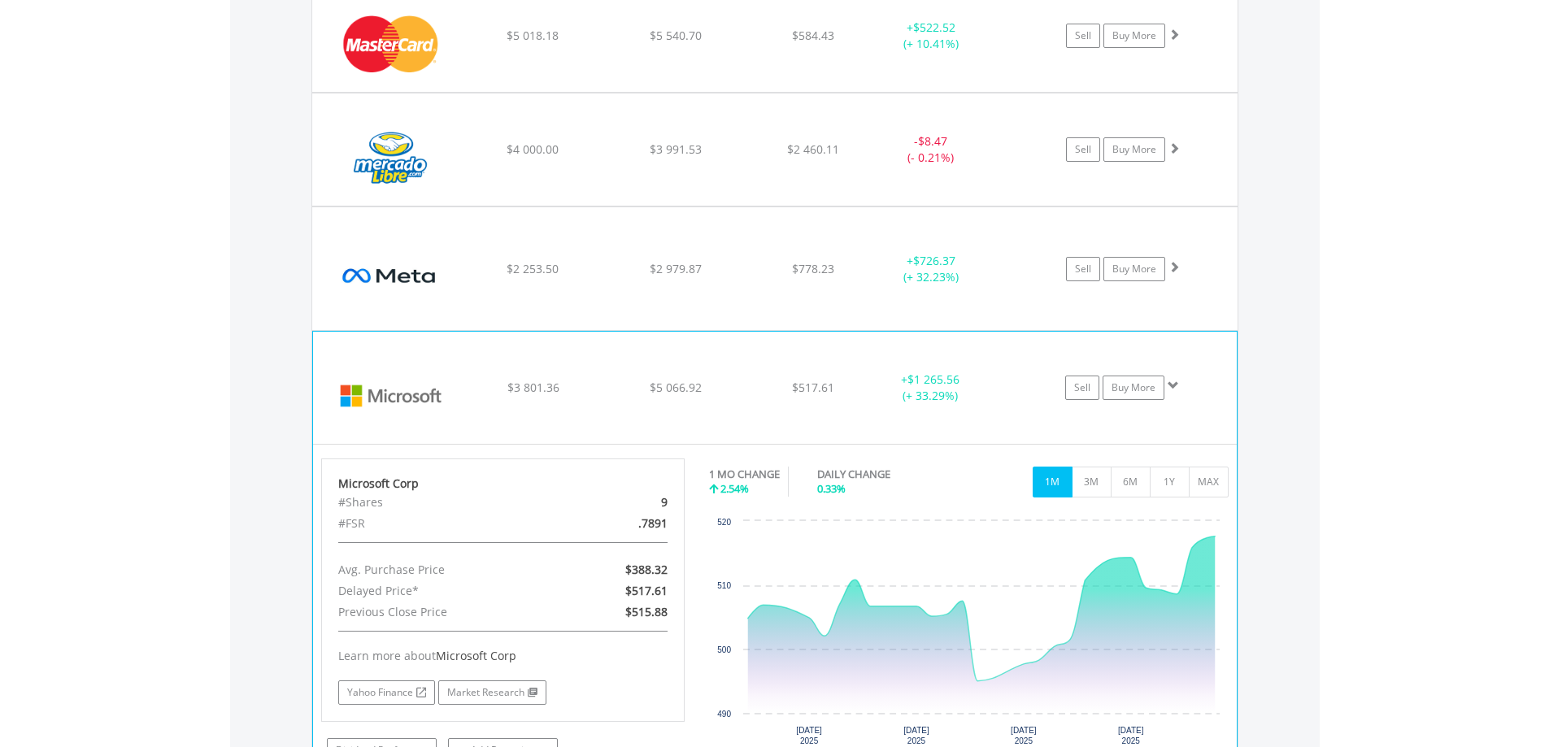
click at [744, 399] on div "﻿ Microsoft Corp $3 801.36 $5 066.92 $517.61 + $1 265.56 (+ 33.29%) Sell Buy Mo…" at bounding box center [775, 388] width 924 height 112
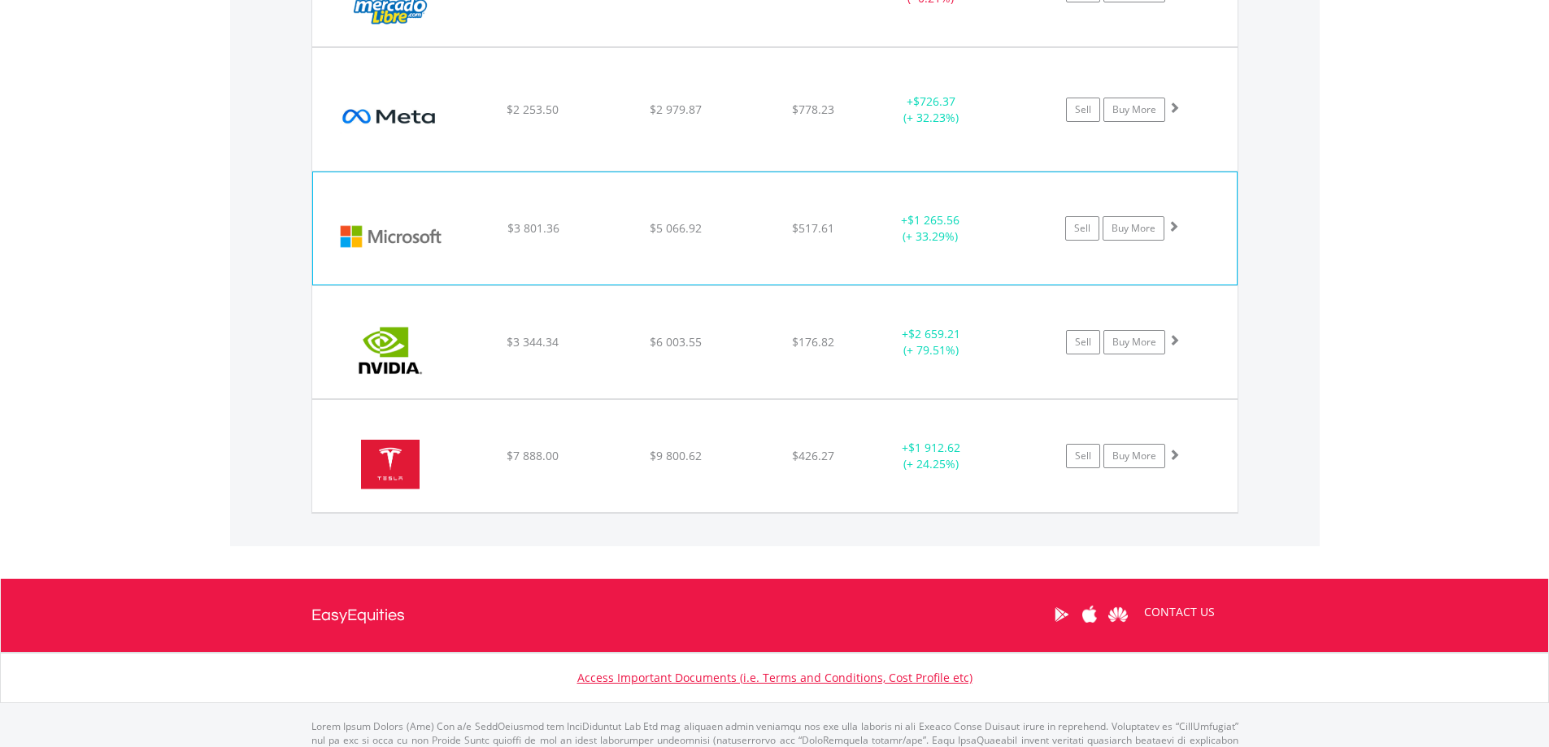
scroll to position [2116, 0]
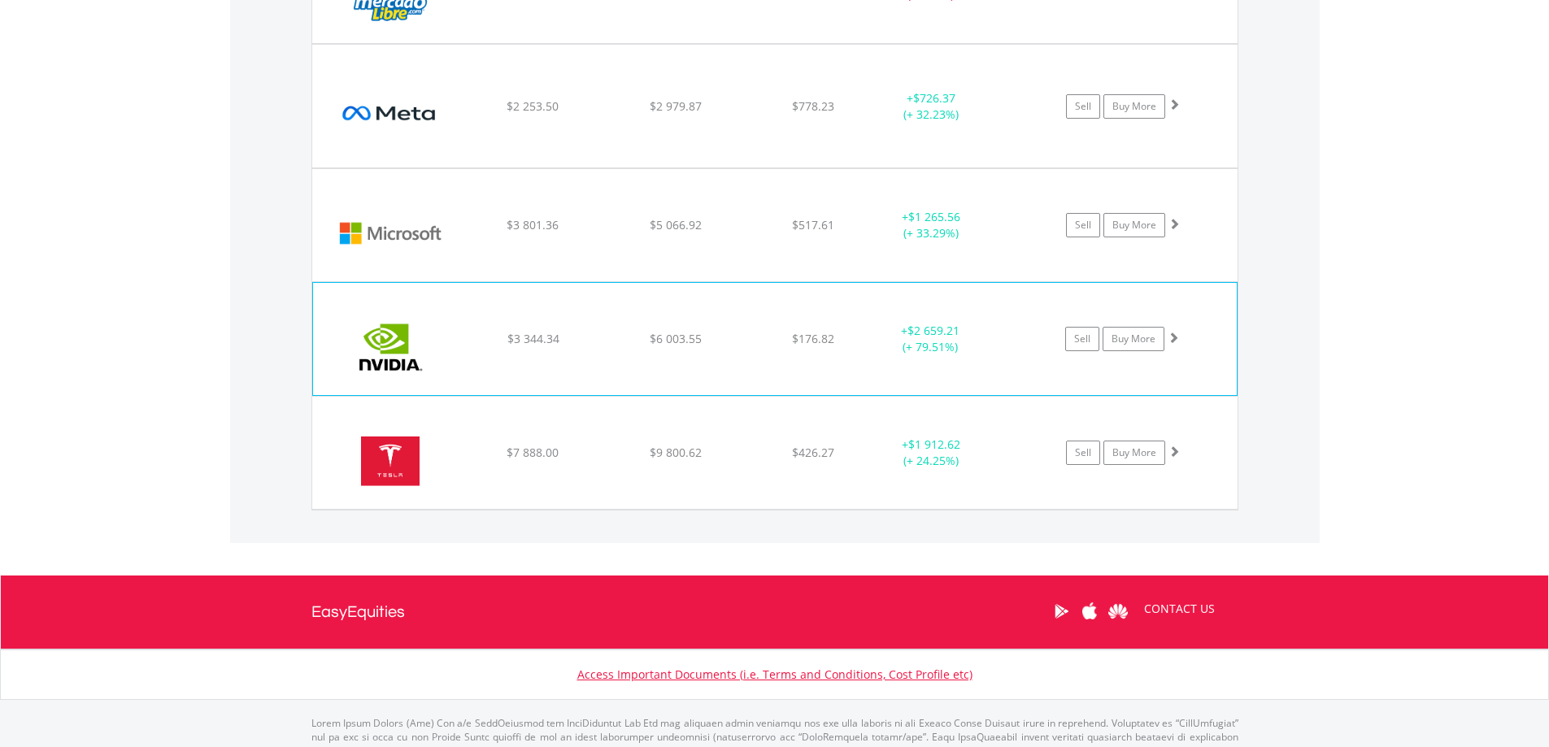
click at [749, 340] on div "$176.82" at bounding box center [813, 339] width 129 height 16
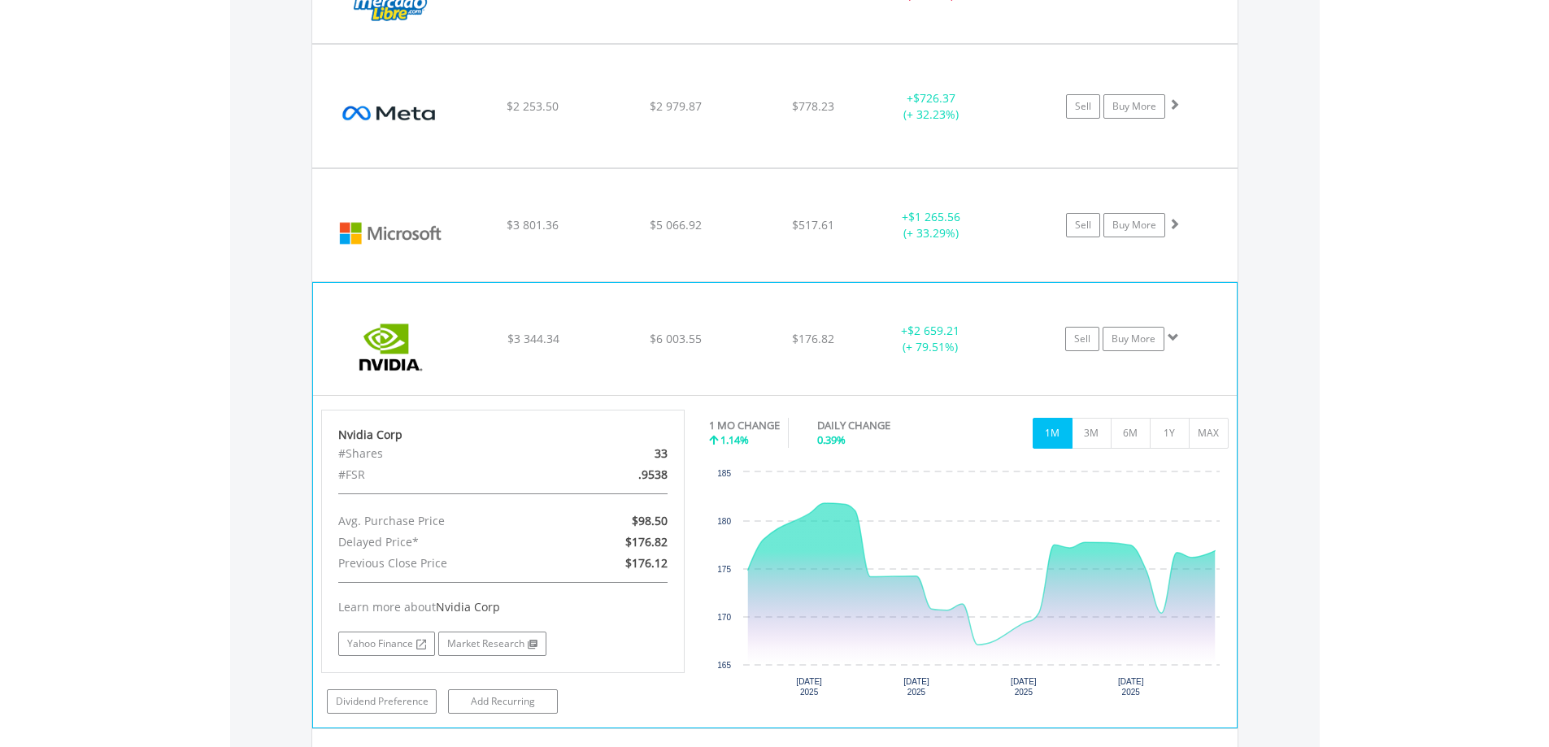
click at [749, 340] on div "$176.82" at bounding box center [813, 339] width 129 height 16
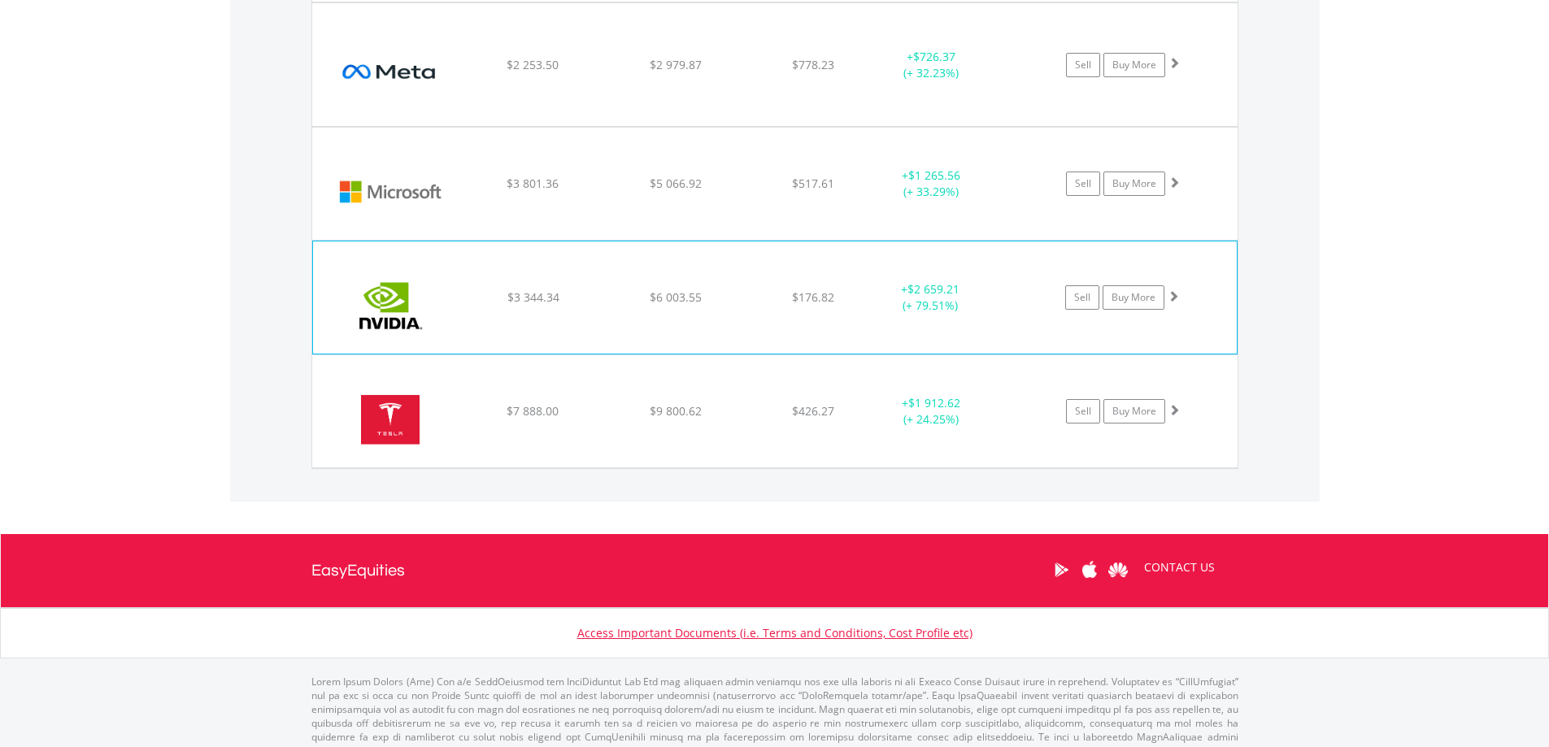
scroll to position [2180, 0]
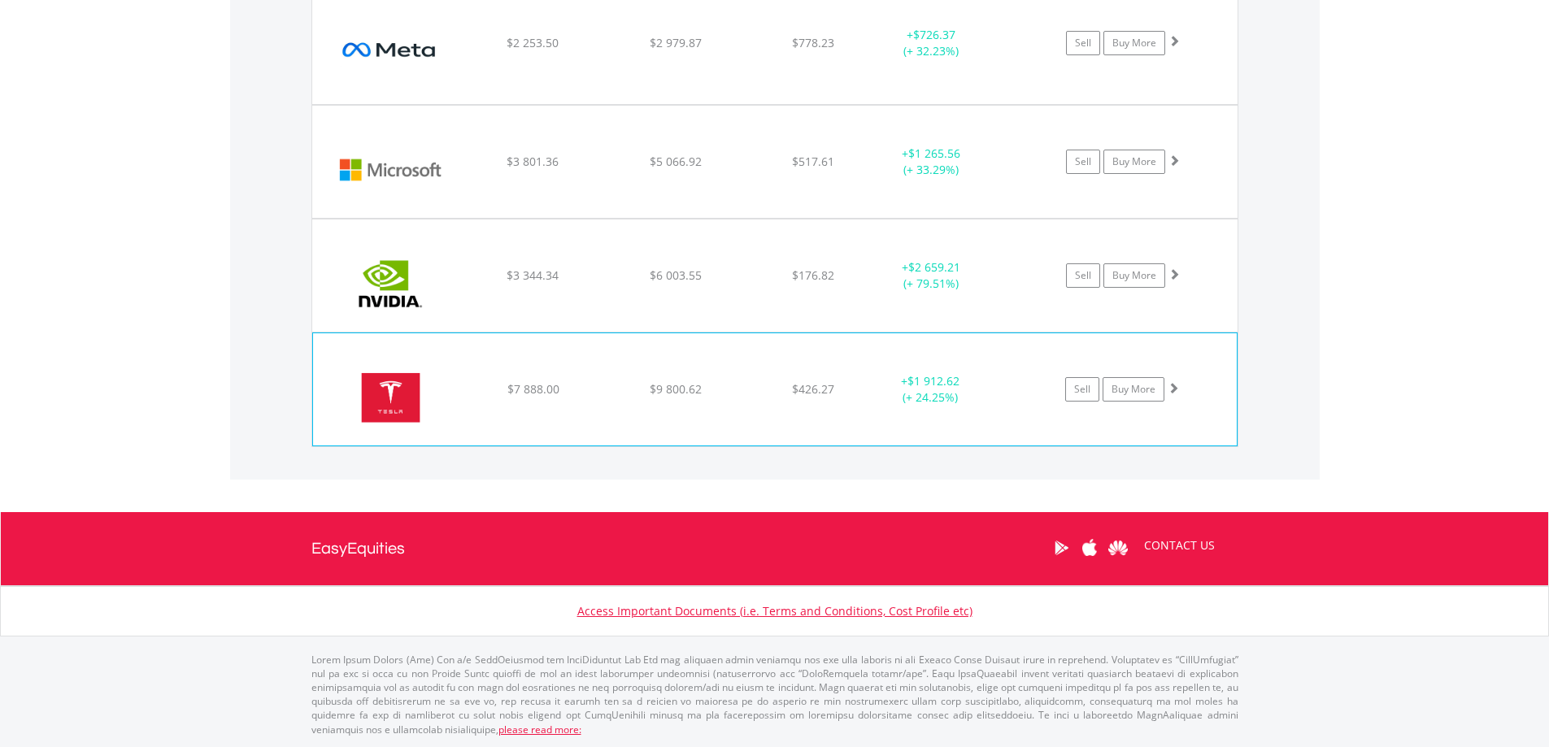
click at [734, 379] on div "﻿ Tesla Inc $7 888.00 $9 800.62 $426.27 + $1 912.62 (+ 24.25%) Sell Buy More" at bounding box center [775, 389] width 924 height 112
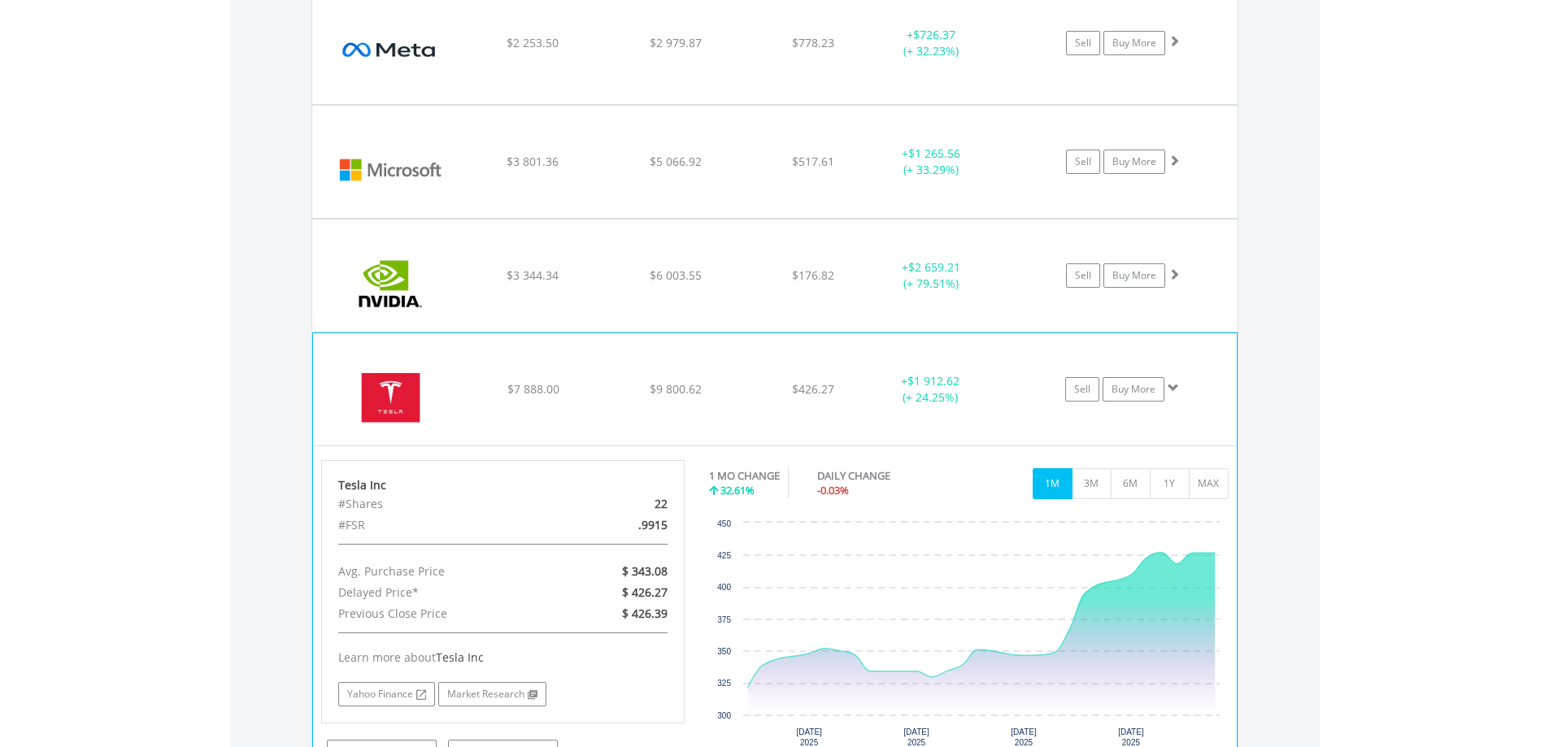
click at [734, 379] on div "﻿ Tesla Inc $7 888.00 $9 800.62 $426.27 + $1 912.62 (+ 24.25%) Sell Buy More" at bounding box center [775, 389] width 924 height 112
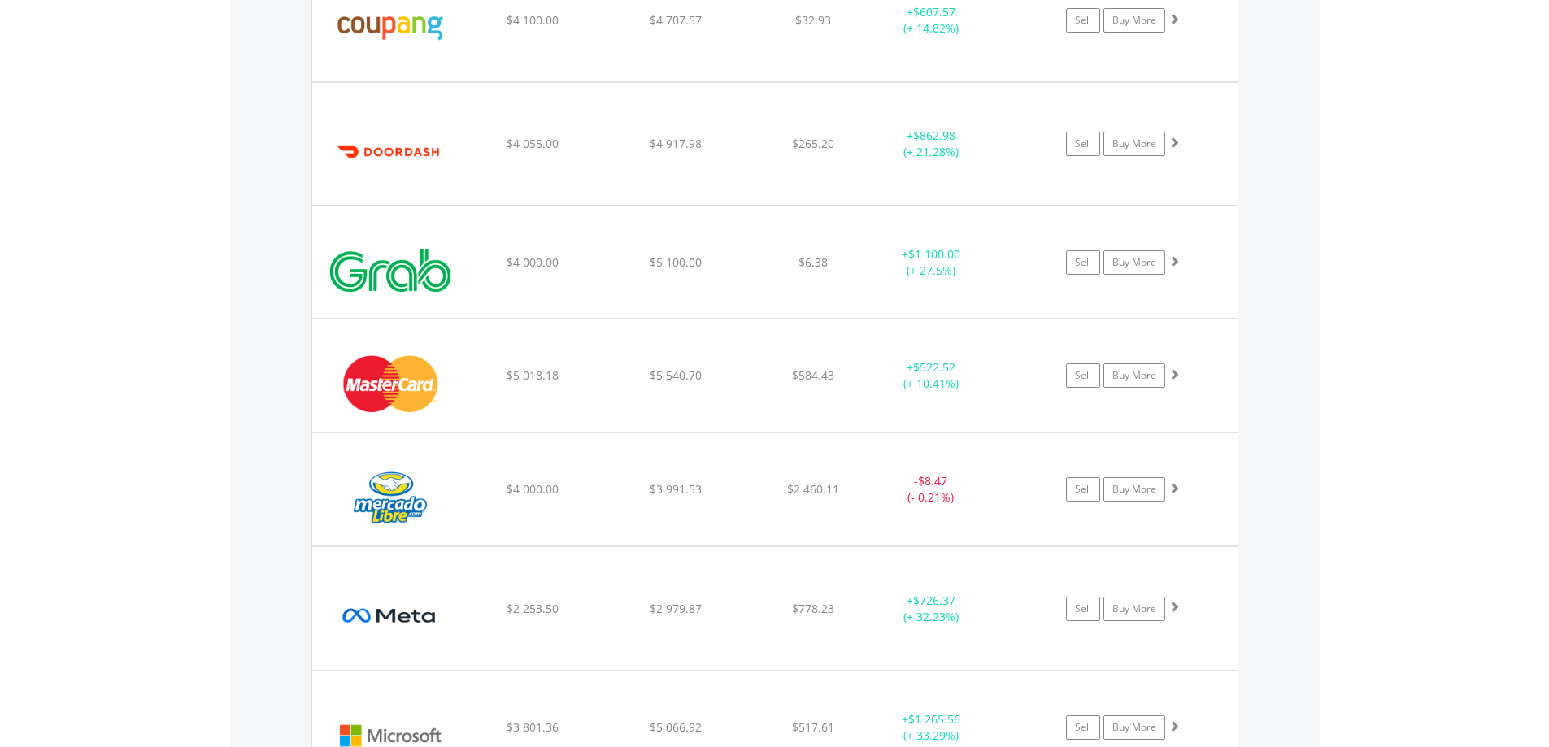
scroll to position [1611, 0]
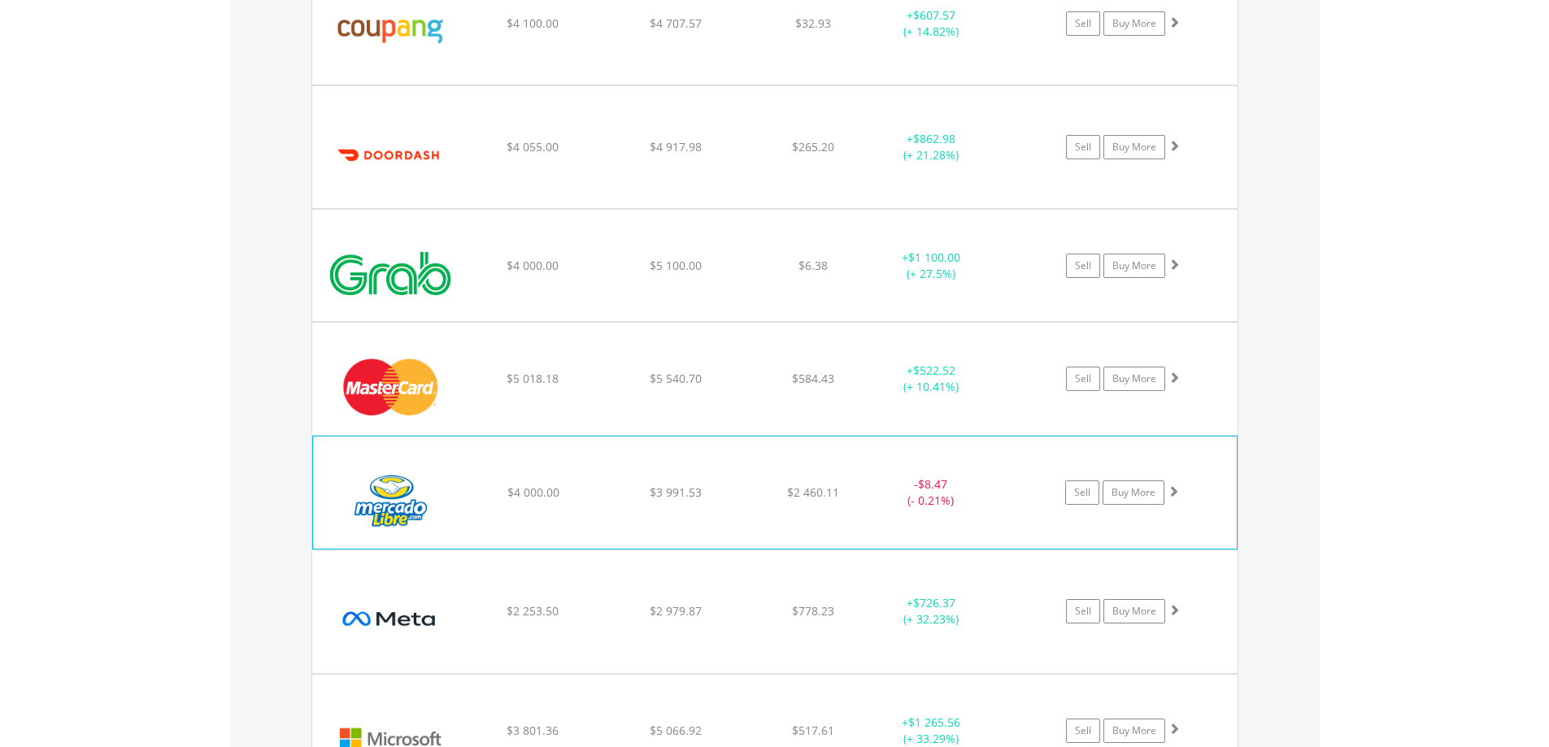
click at [756, 468] on div "﻿ MercadoLibre Inc $4 000.00 $3 991.53 $2 460.11 - $8.47 (- 0.21%) Sell Buy More" at bounding box center [775, 493] width 924 height 112
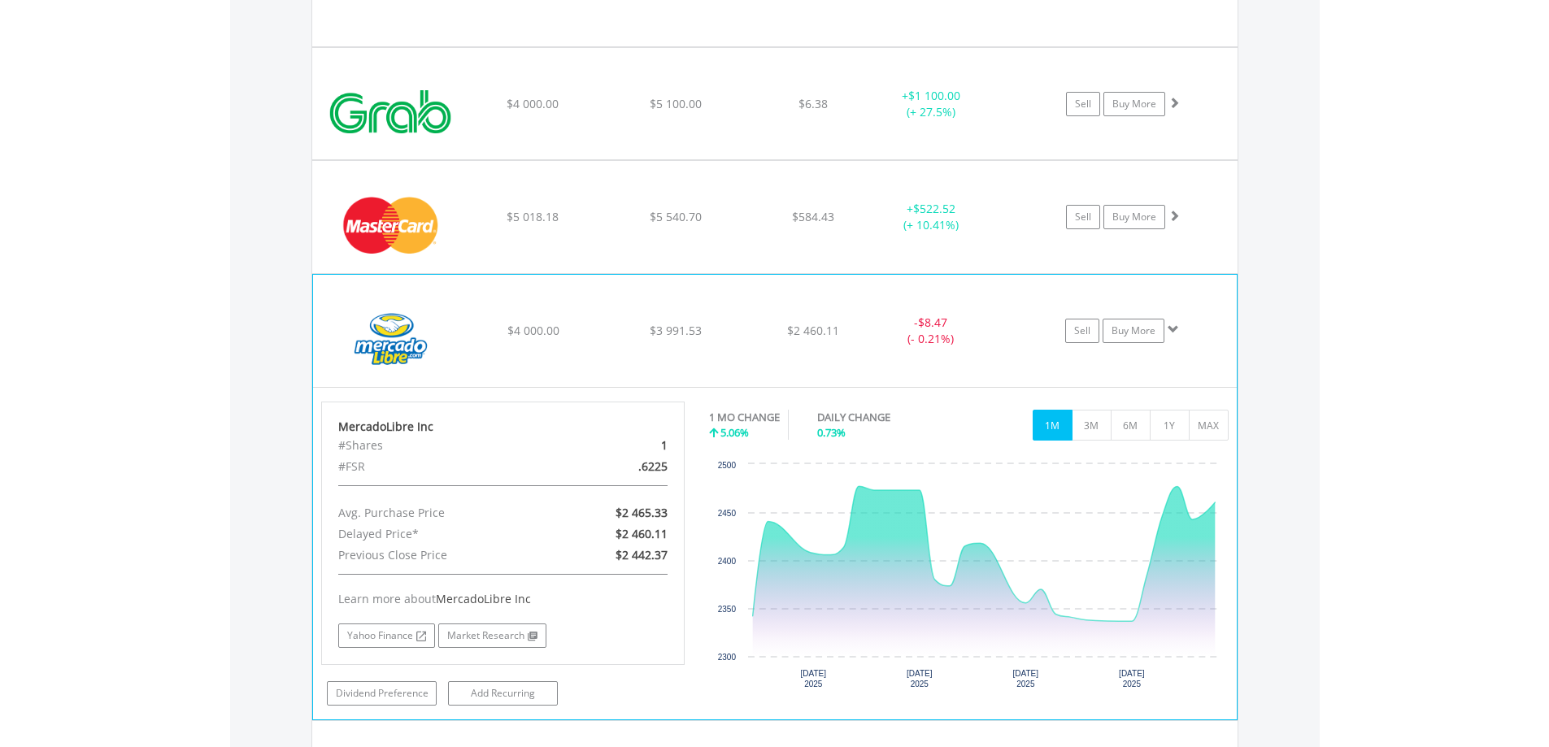
scroll to position [1773, 0]
click at [1089, 426] on button "3M" at bounding box center [1092, 424] width 40 height 31
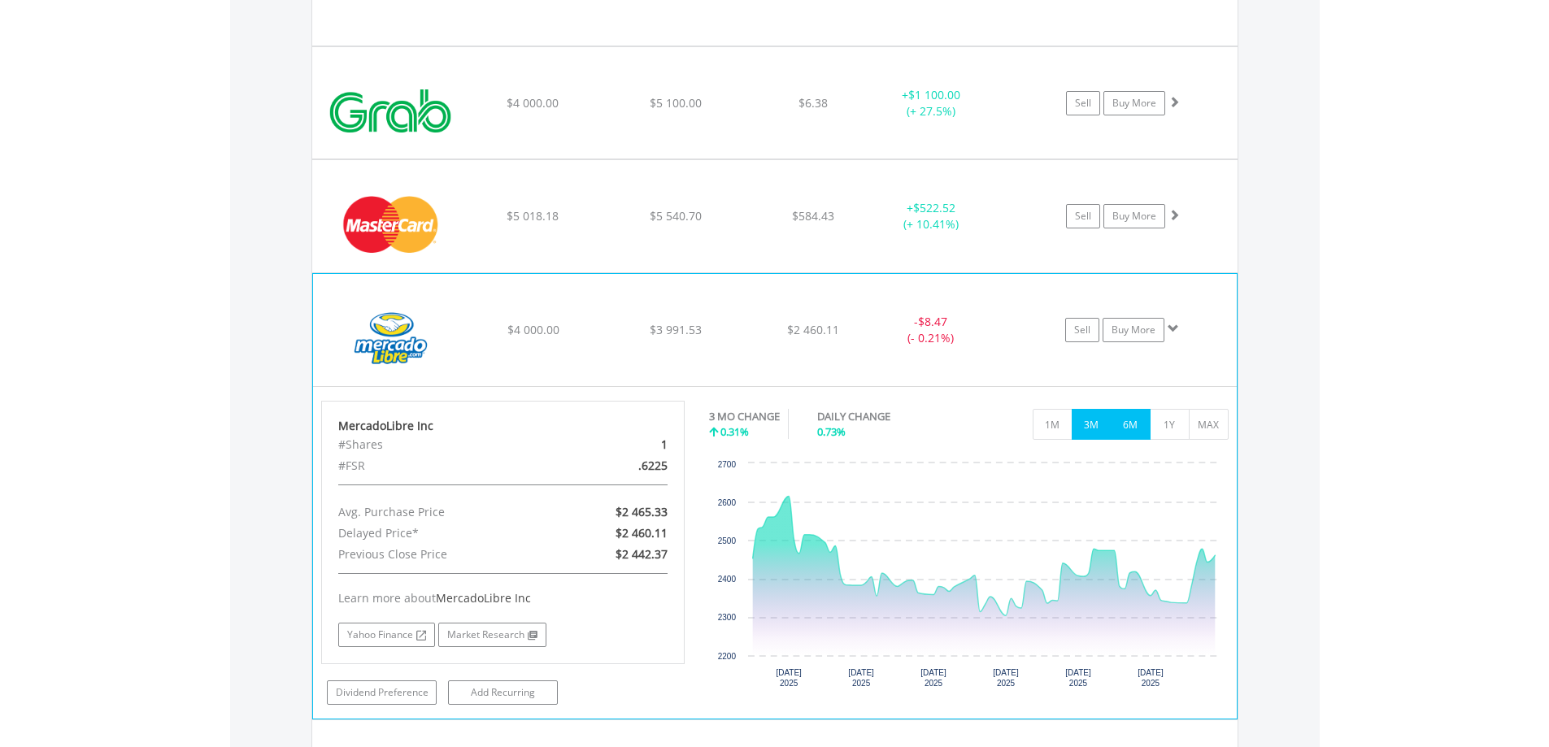
click at [1134, 420] on button "6M" at bounding box center [1131, 424] width 40 height 31
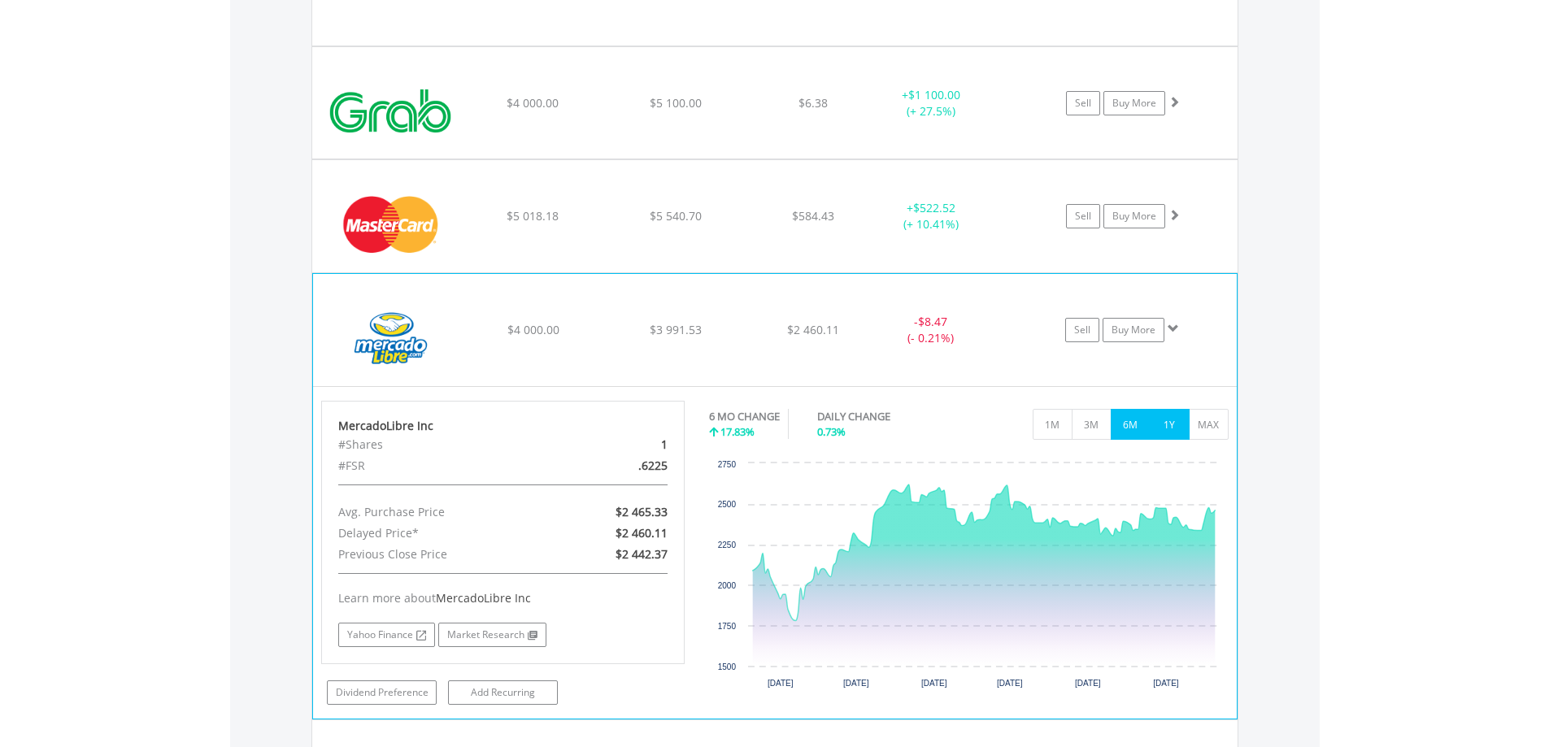
click at [1166, 424] on button "1Y" at bounding box center [1170, 424] width 40 height 31
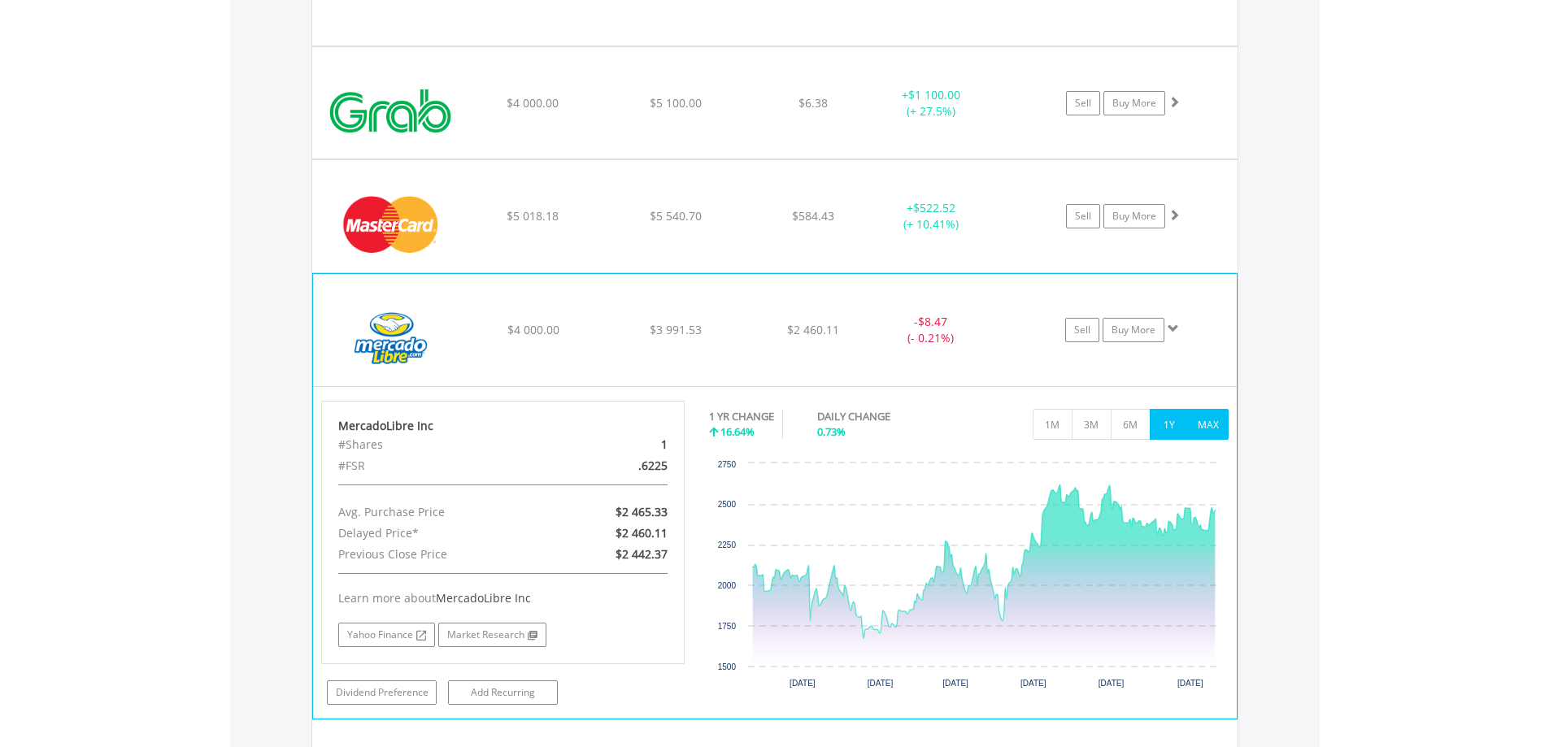
click at [1197, 424] on button "MAX" at bounding box center [1209, 424] width 40 height 31
